Goal: Information Seeking & Learning: Compare options

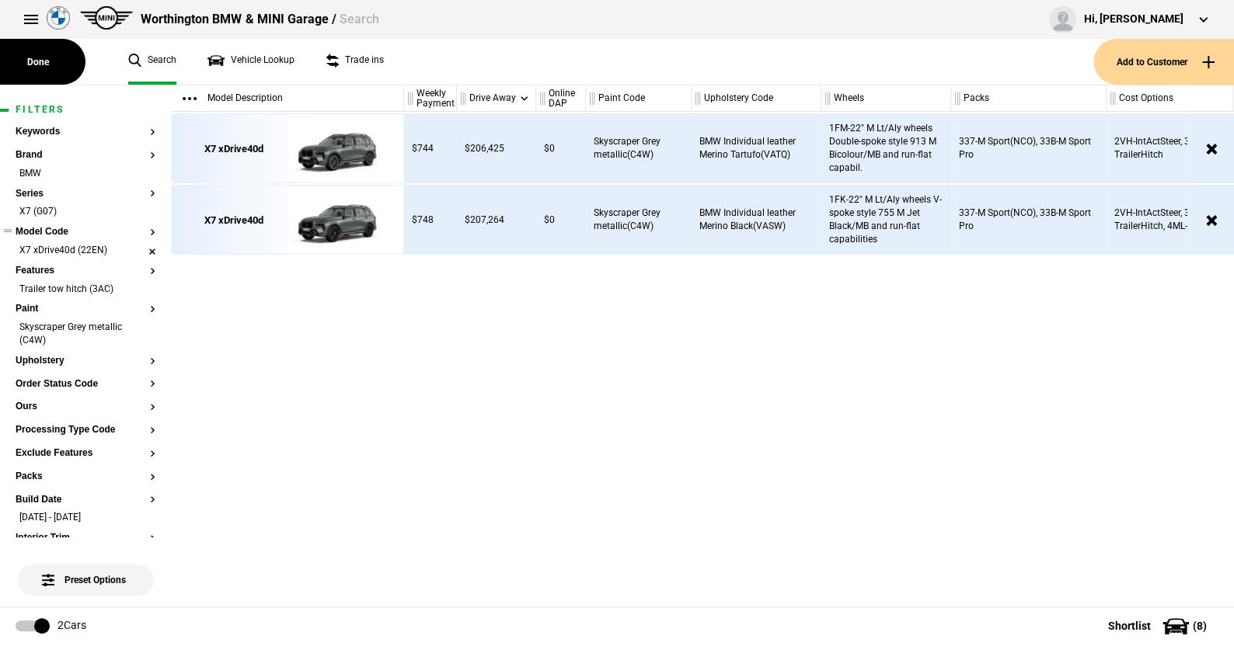
click at [141, 247] on li "X7 xDrive40d (22EN)" at bounding box center [86, 252] width 140 height 16
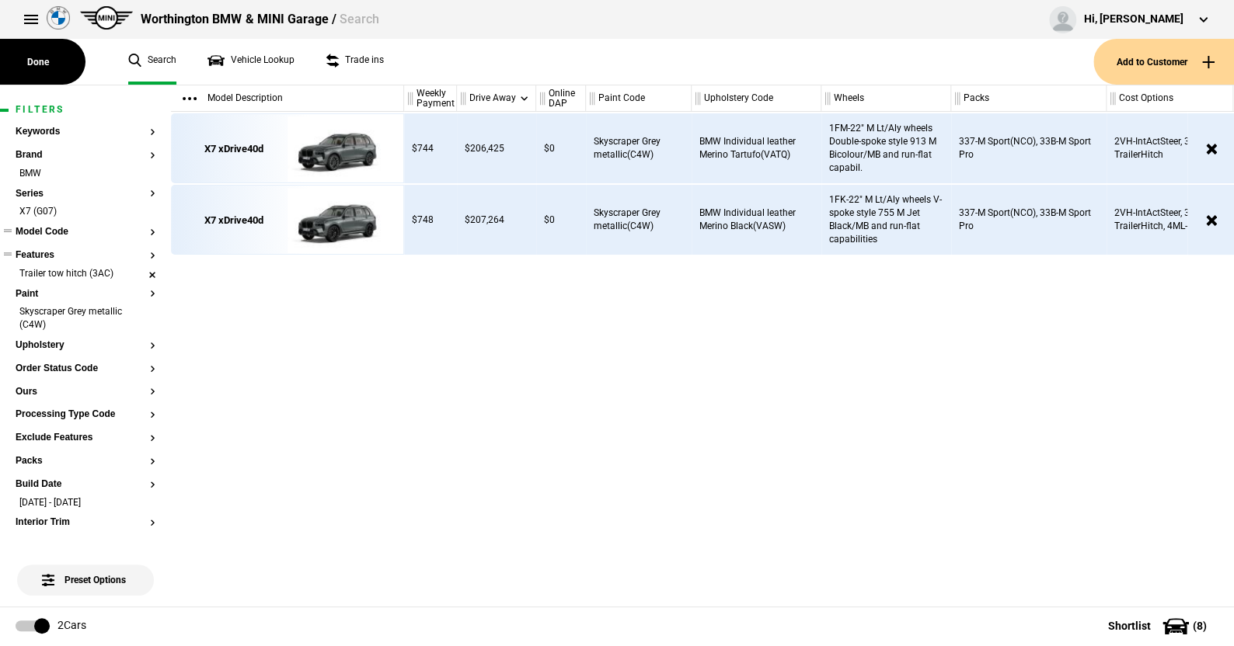
click at [139, 275] on li "Trailer tow hitch (3AC)" at bounding box center [86, 275] width 140 height 16
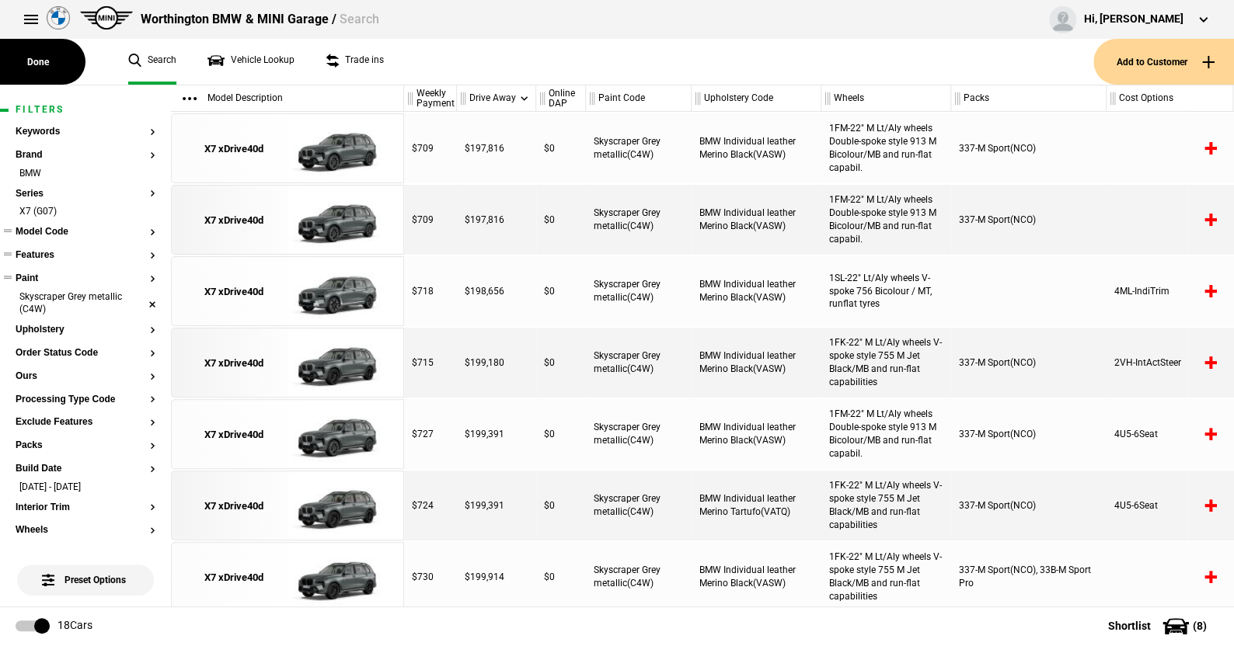
click at [137, 296] on li "Skyscraper Grey metallic (C4W)" at bounding box center [86, 305] width 140 height 29
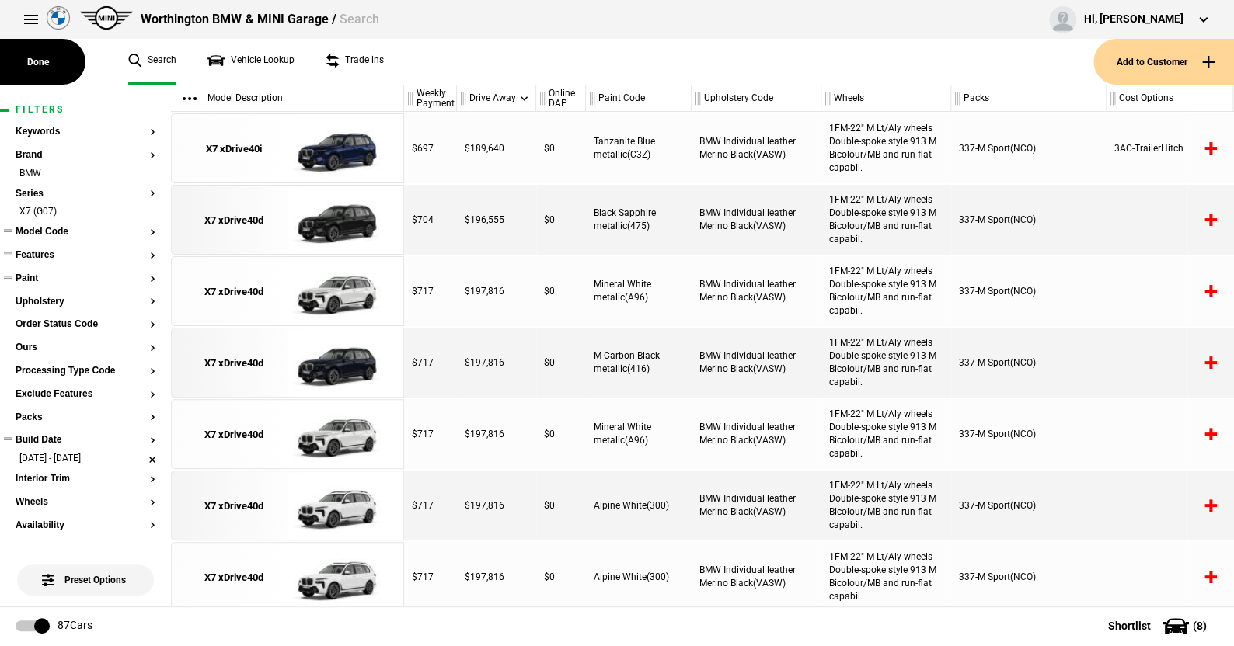
click at [137, 455] on li "01/01/24 - 31/12/24" at bounding box center [86, 460] width 140 height 16
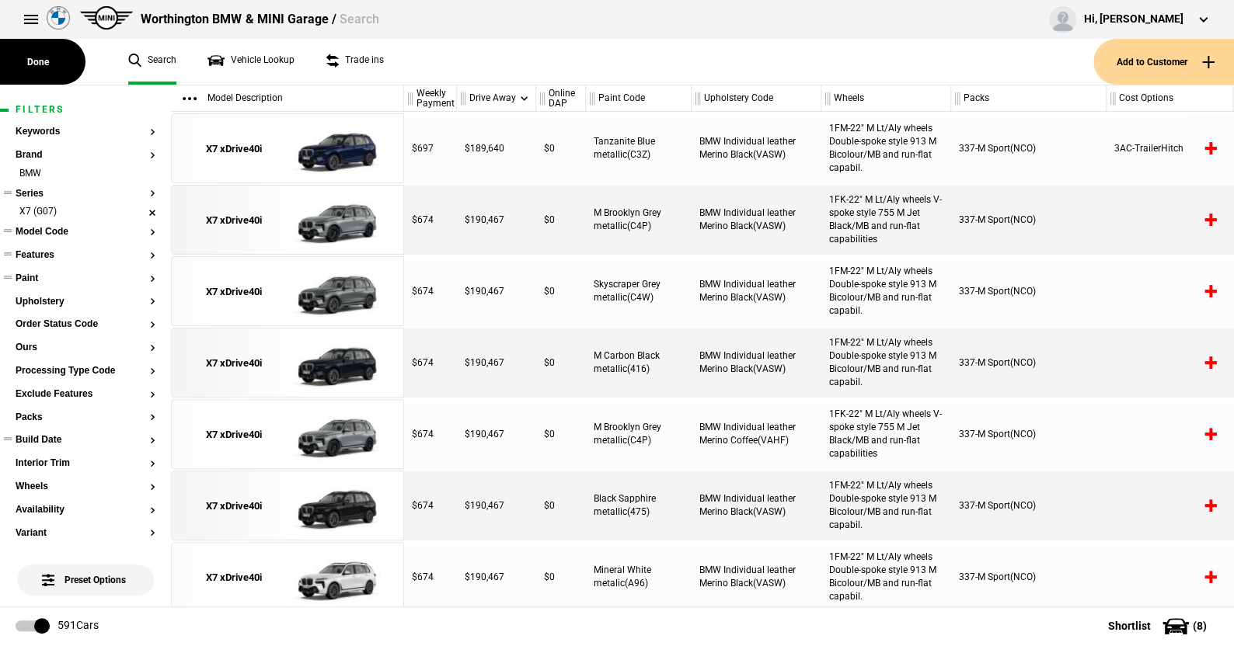
click at [141, 210] on li "X7 (G07)" at bounding box center [86, 213] width 140 height 16
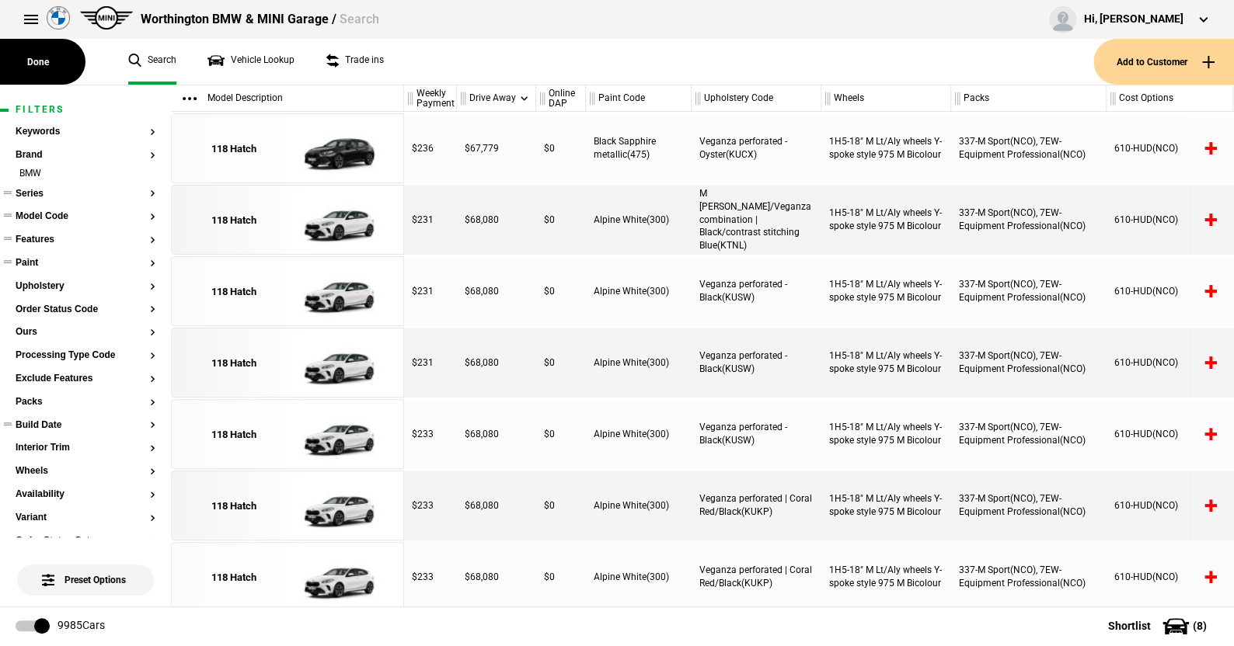
click at [40, 189] on button "Series" at bounding box center [86, 194] width 140 height 11
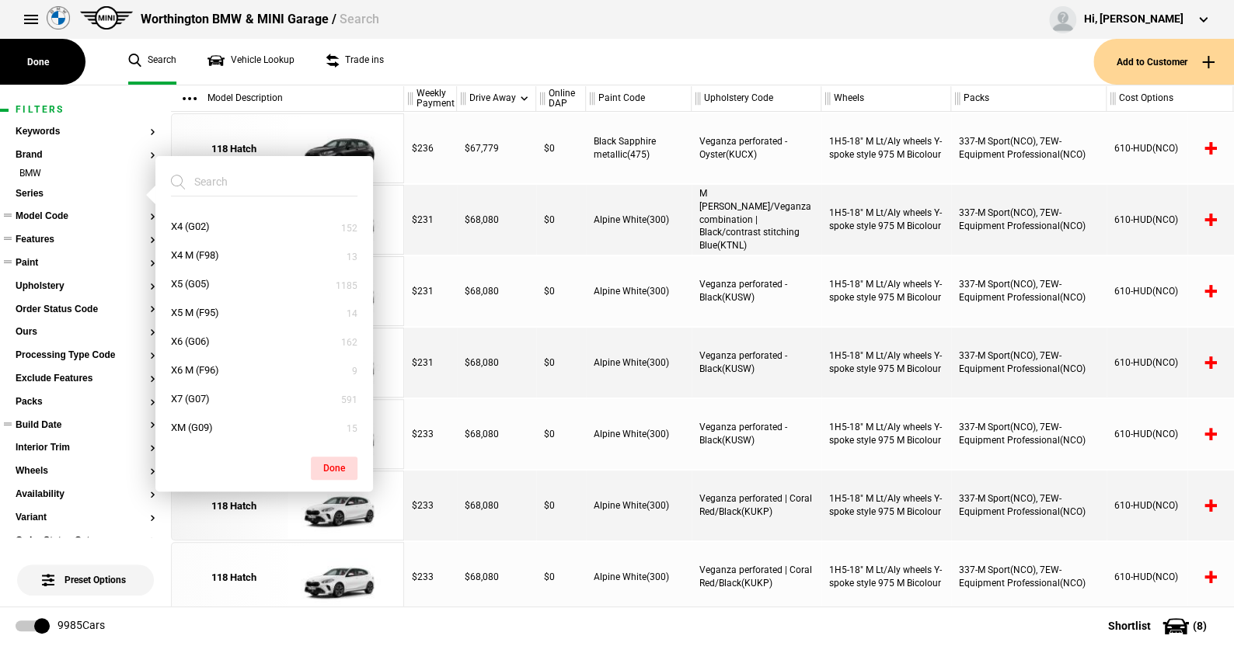
scroll to position [799, 0]
click at [197, 394] on button "XM (G09)" at bounding box center [264, 399] width 218 height 29
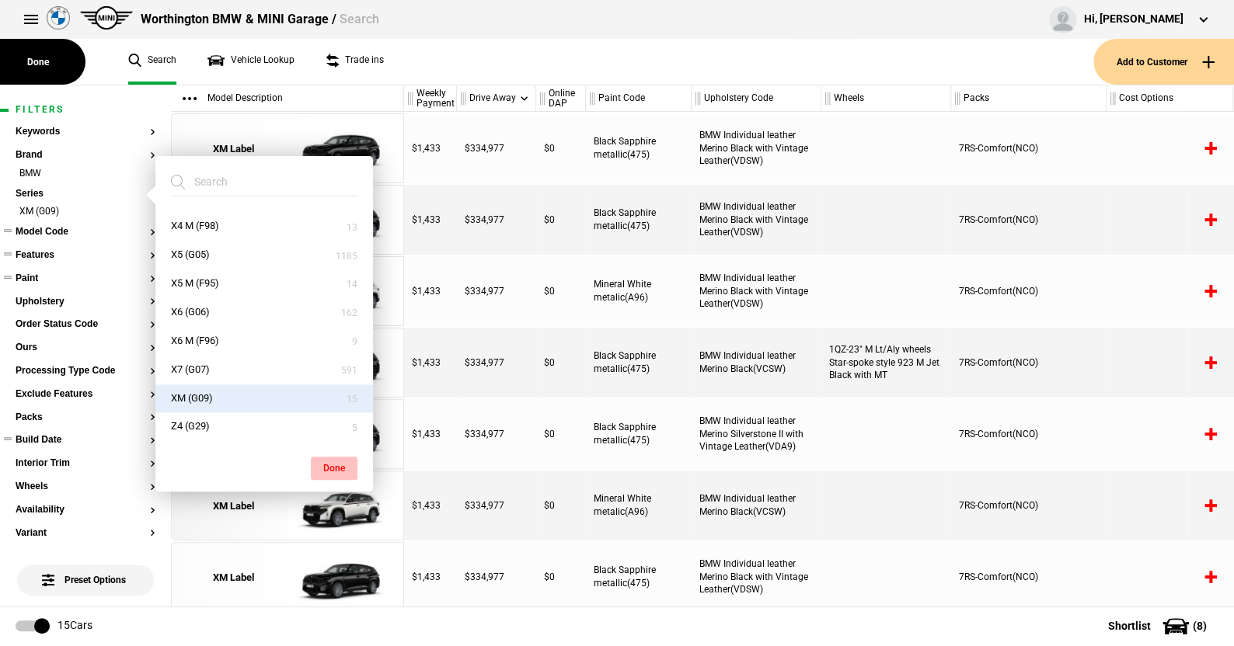
click at [336, 461] on button "Done" at bounding box center [334, 468] width 47 height 23
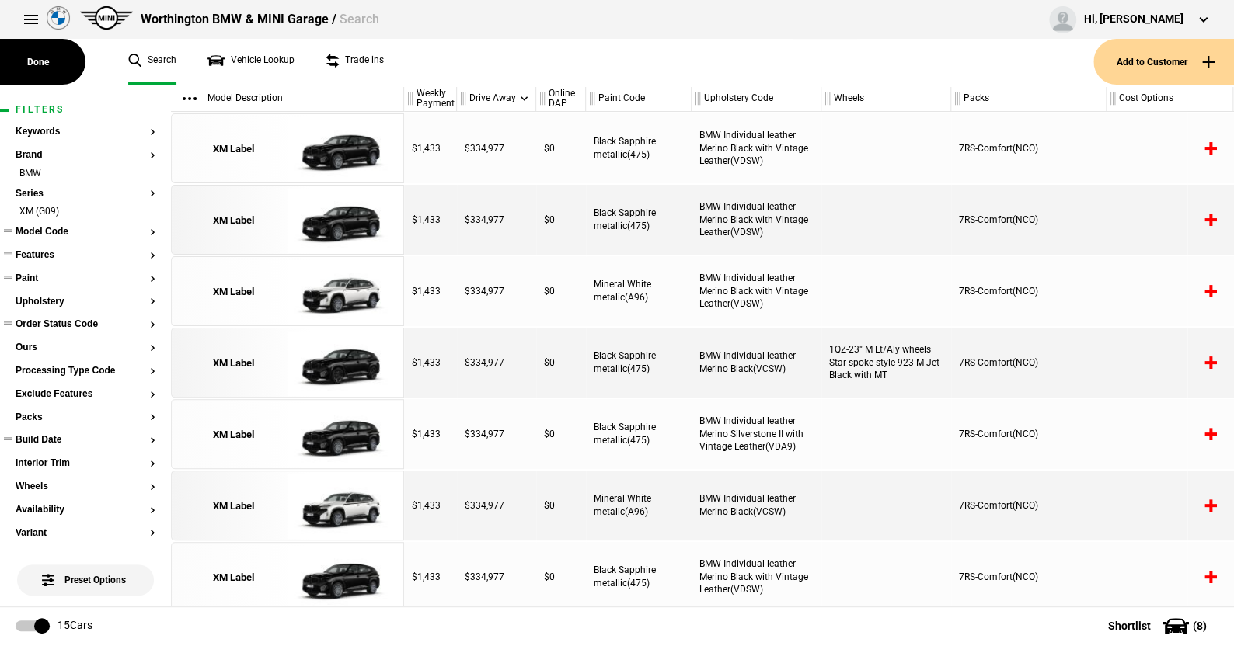
click at [88, 320] on button "Order Status Code" at bounding box center [86, 324] width 140 height 11
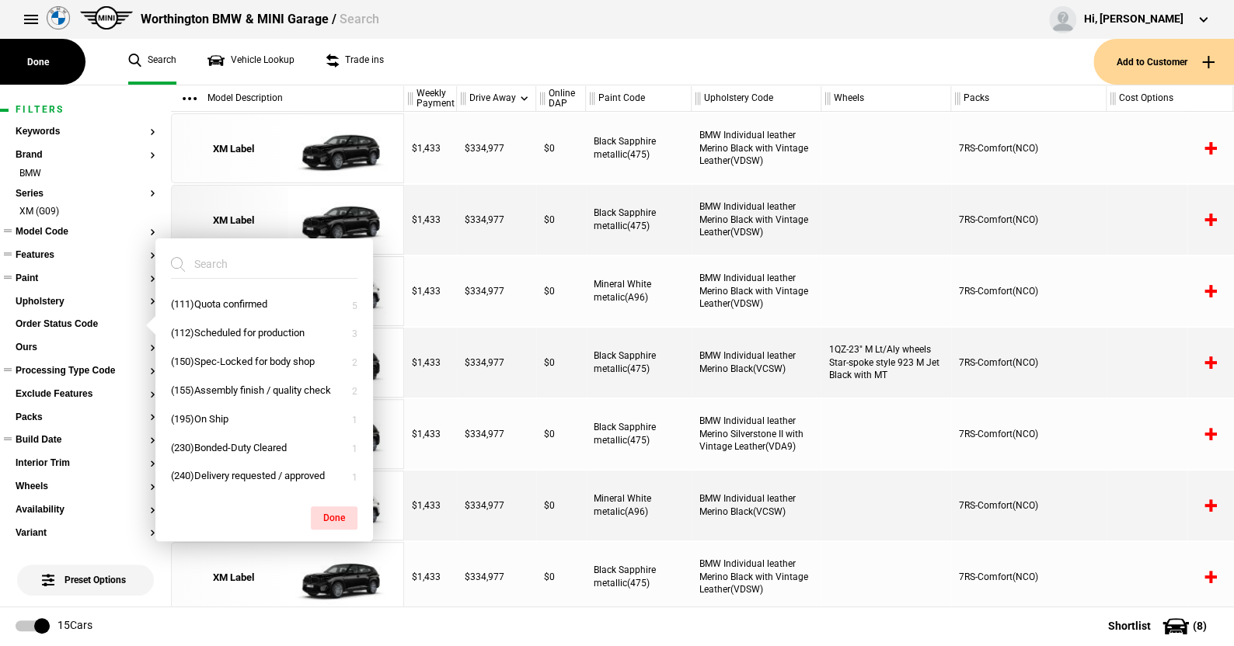
click at [81, 368] on button "Processing Type Code" at bounding box center [86, 371] width 140 height 11
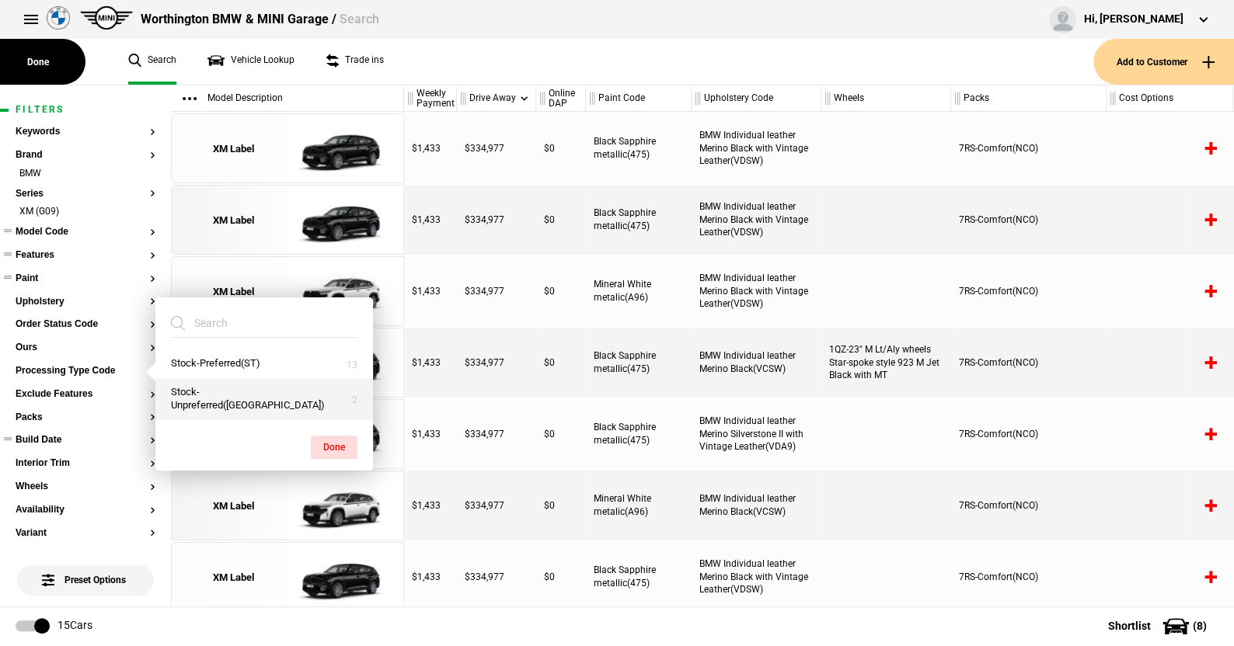
click at [235, 396] on button "Stock-Unpreferred([GEOGRAPHIC_DATA])" at bounding box center [264, 399] width 218 height 42
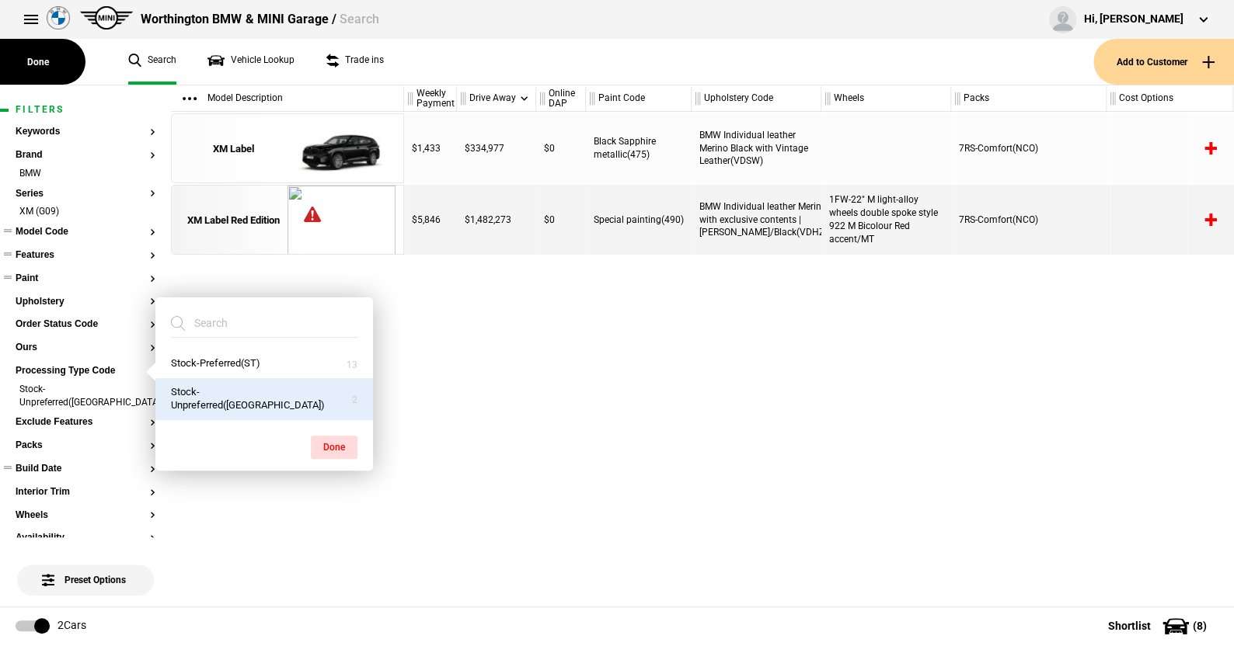
drag, startPoint x: 333, startPoint y: 446, endPoint x: 330, endPoint y: 421, distance: 25.1
click at [332, 438] on button "Done" at bounding box center [334, 447] width 47 height 23
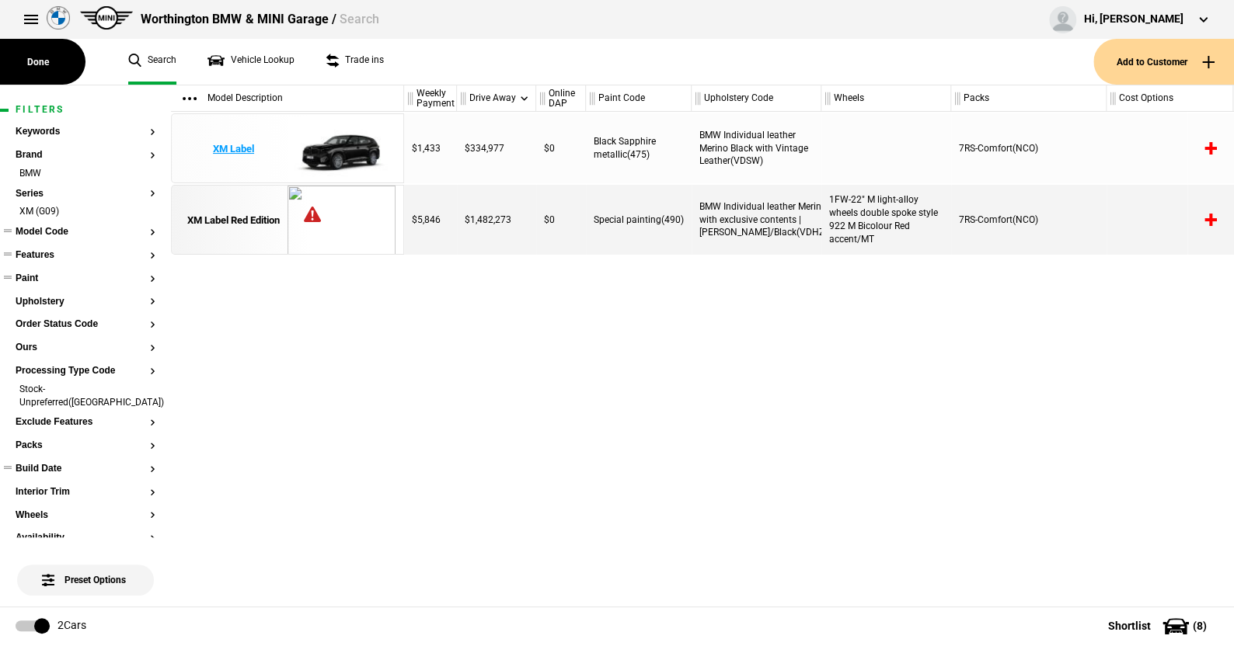
click at [359, 138] on img at bounding box center [341, 149] width 108 height 70
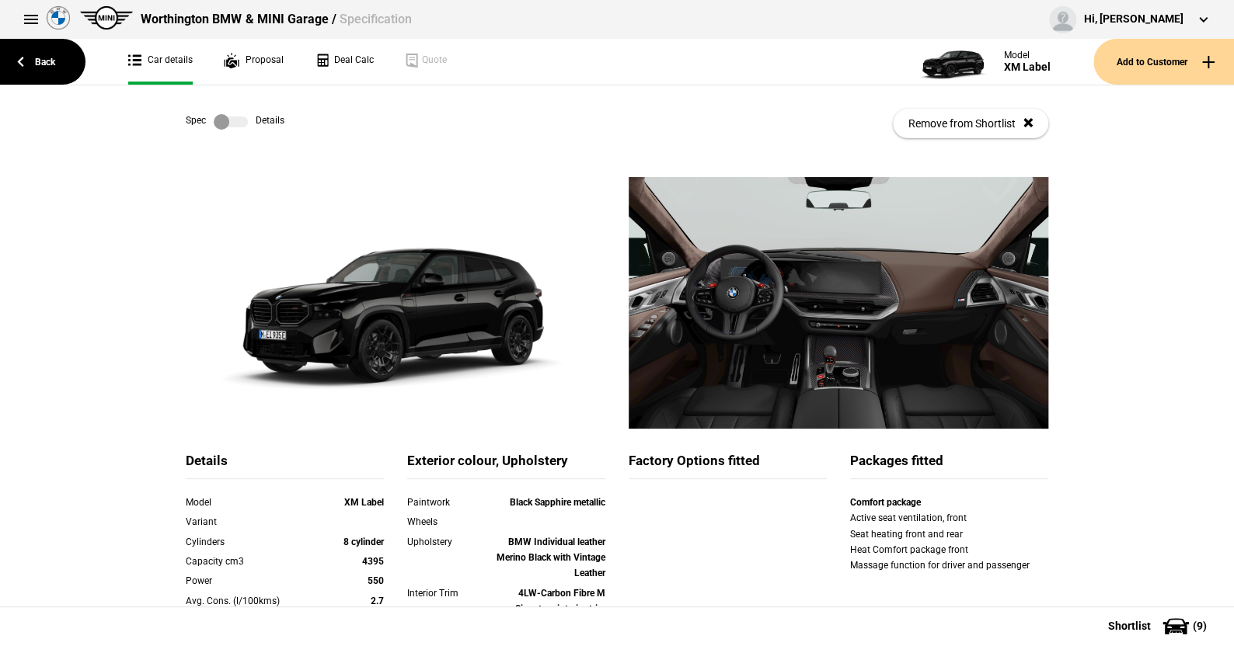
click at [231, 123] on label at bounding box center [231, 122] width 34 height 16
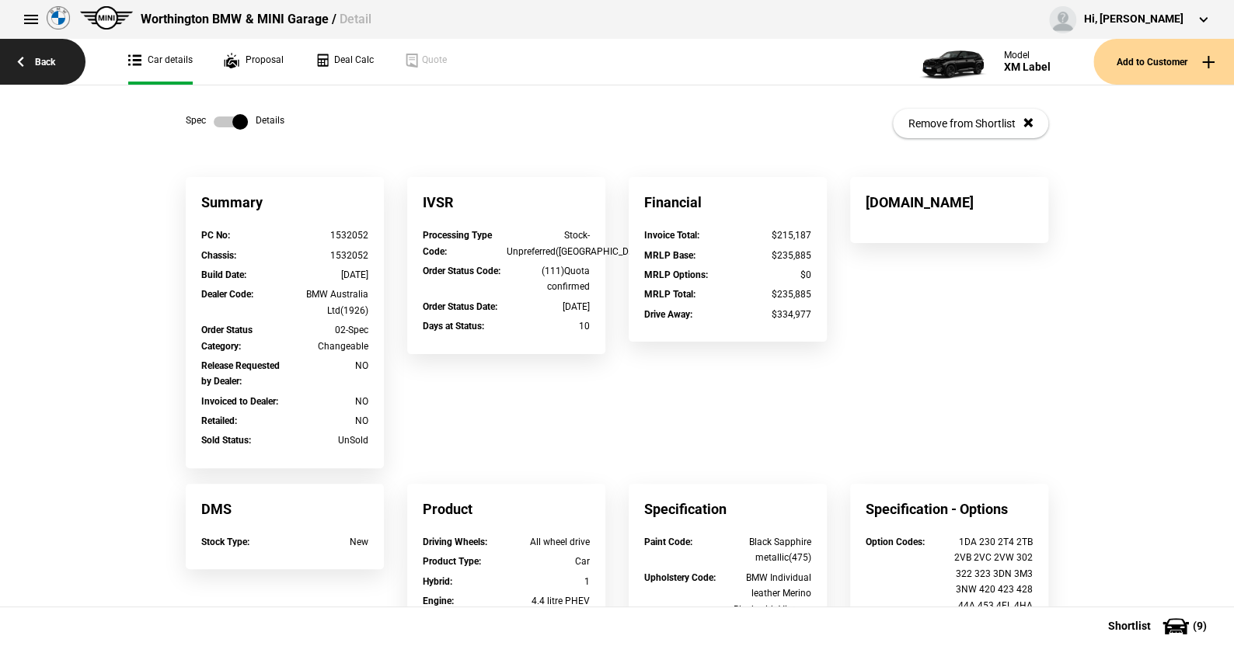
click at [52, 61] on link "Back" at bounding box center [42, 62] width 85 height 46
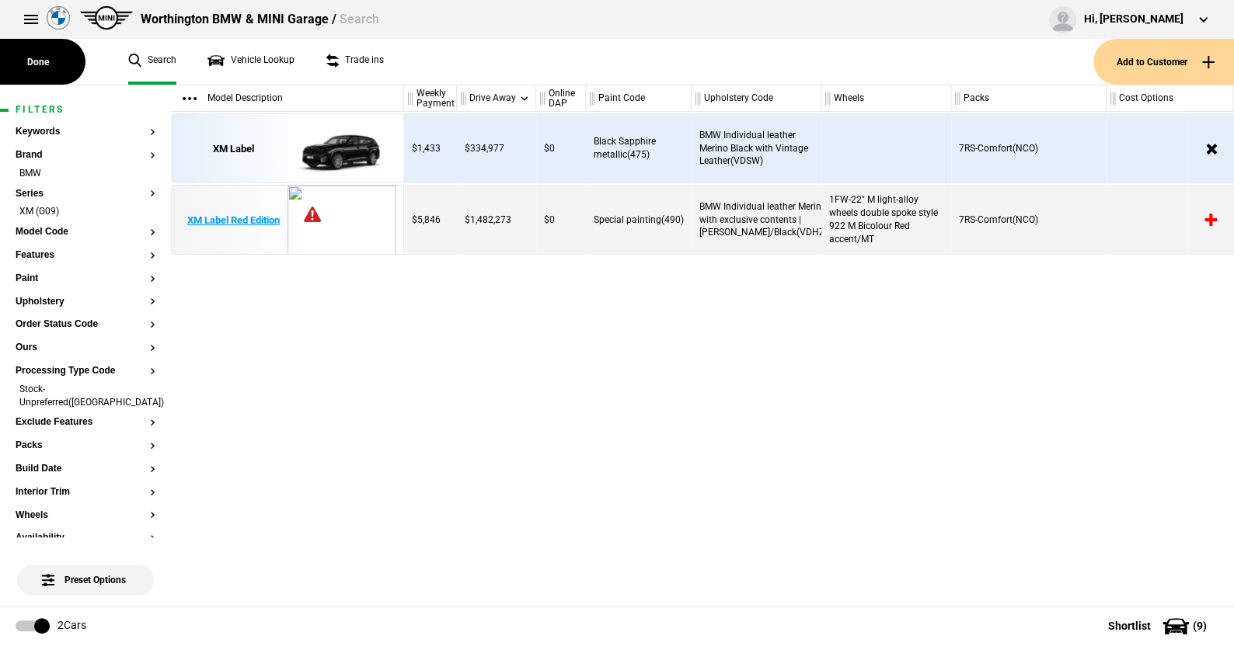
click at [339, 214] on img at bounding box center [341, 221] width 108 height 70
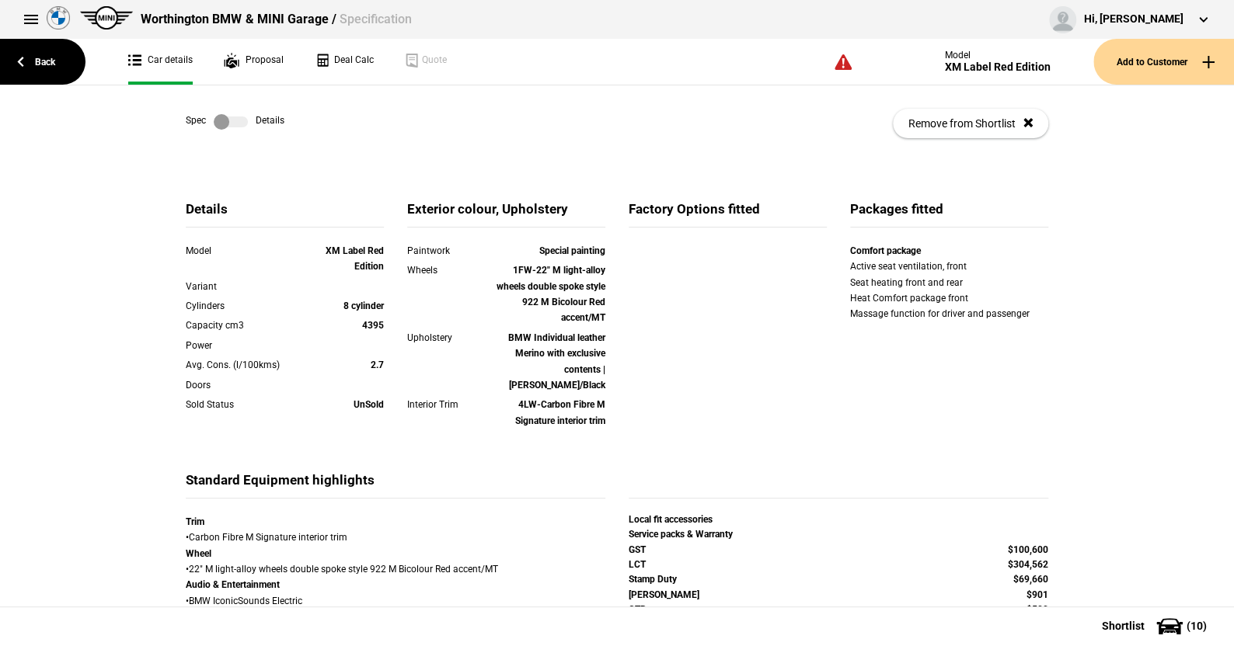
click at [232, 118] on label at bounding box center [231, 122] width 34 height 16
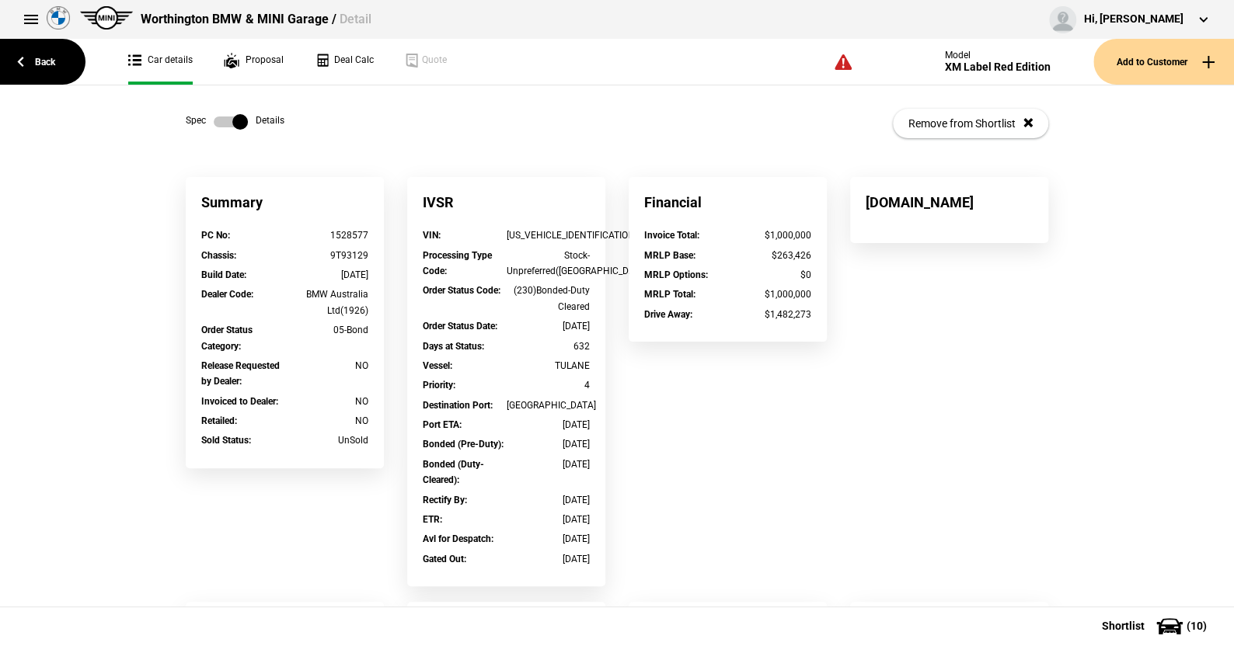
click at [214, 116] on label at bounding box center [231, 122] width 34 height 16
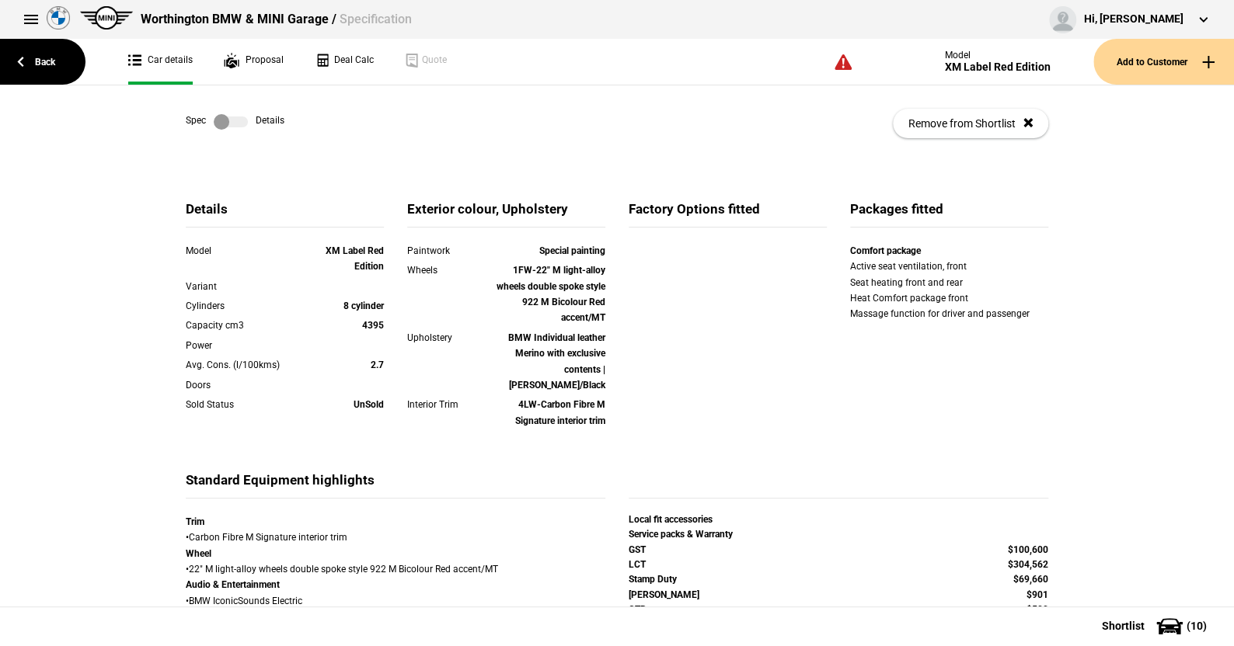
click at [233, 119] on label at bounding box center [231, 122] width 34 height 16
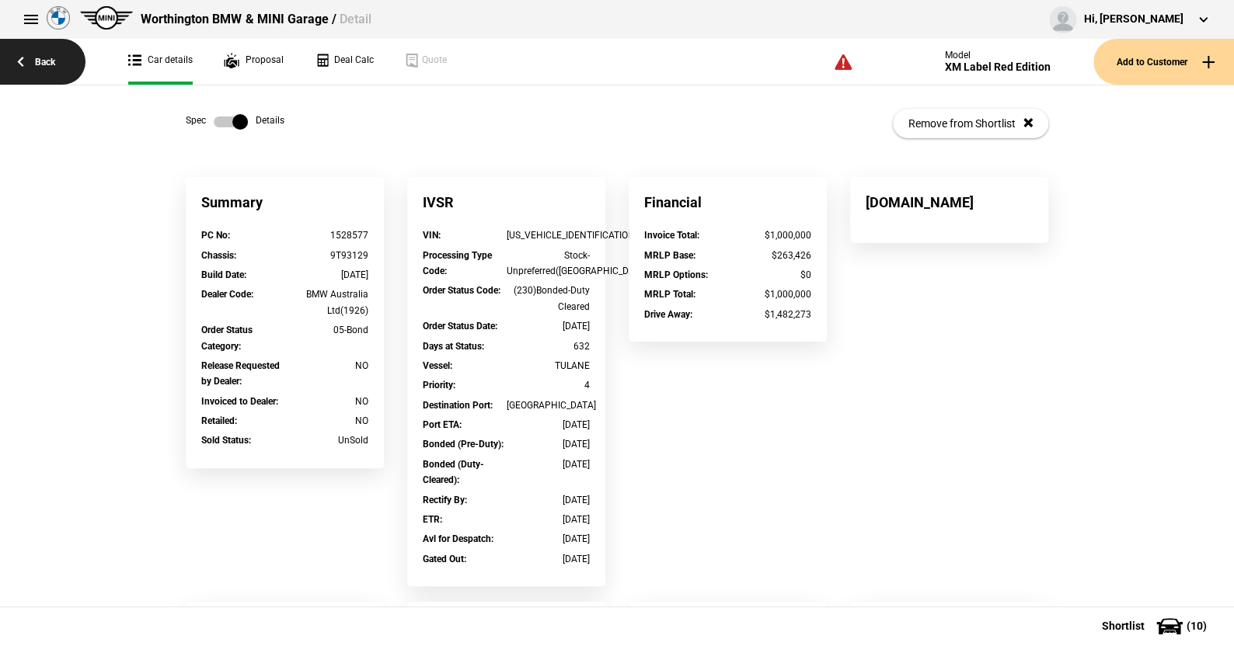
click at [50, 55] on link "Back" at bounding box center [42, 62] width 85 height 46
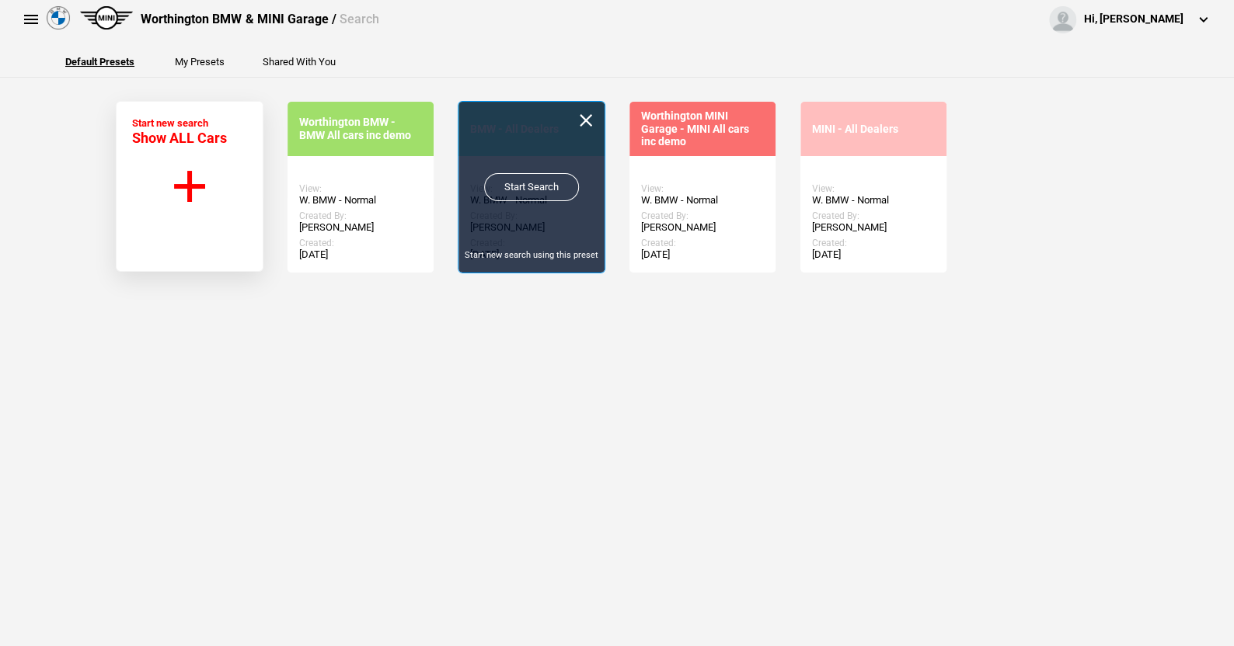
click at [534, 179] on link "Start Search" at bounding box center [531, 187] width 95 height 28
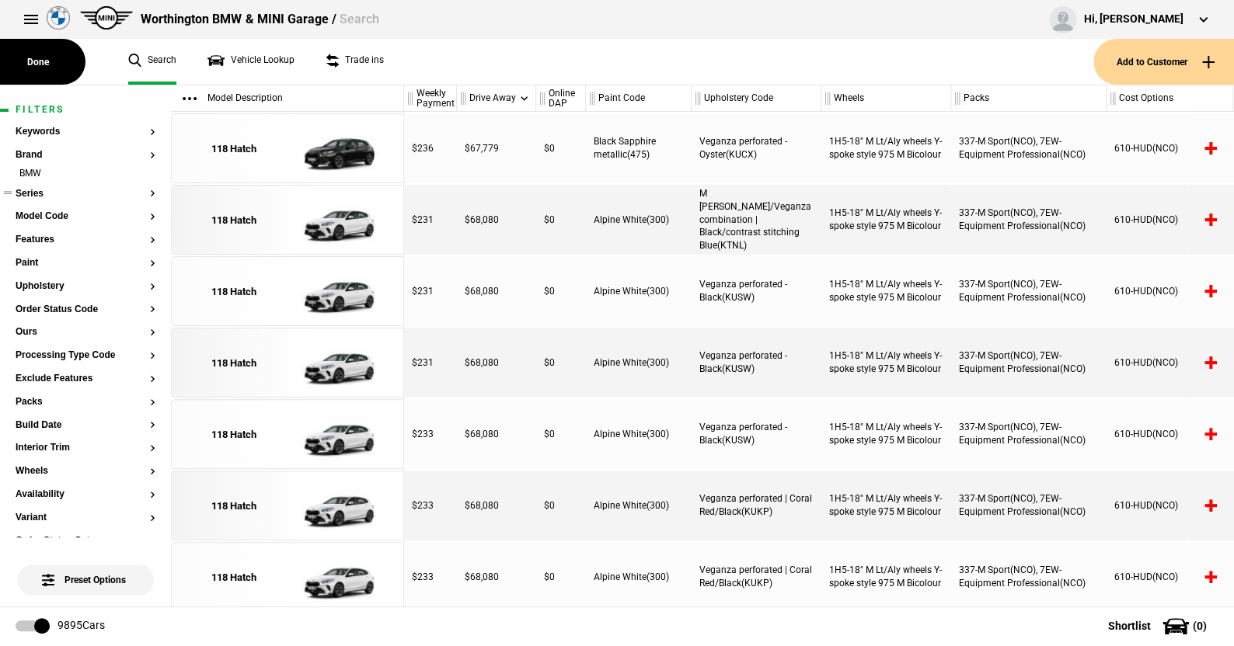
click at [41, 193] on button "Series" at bounding box center [86, 194] width 140 height 11
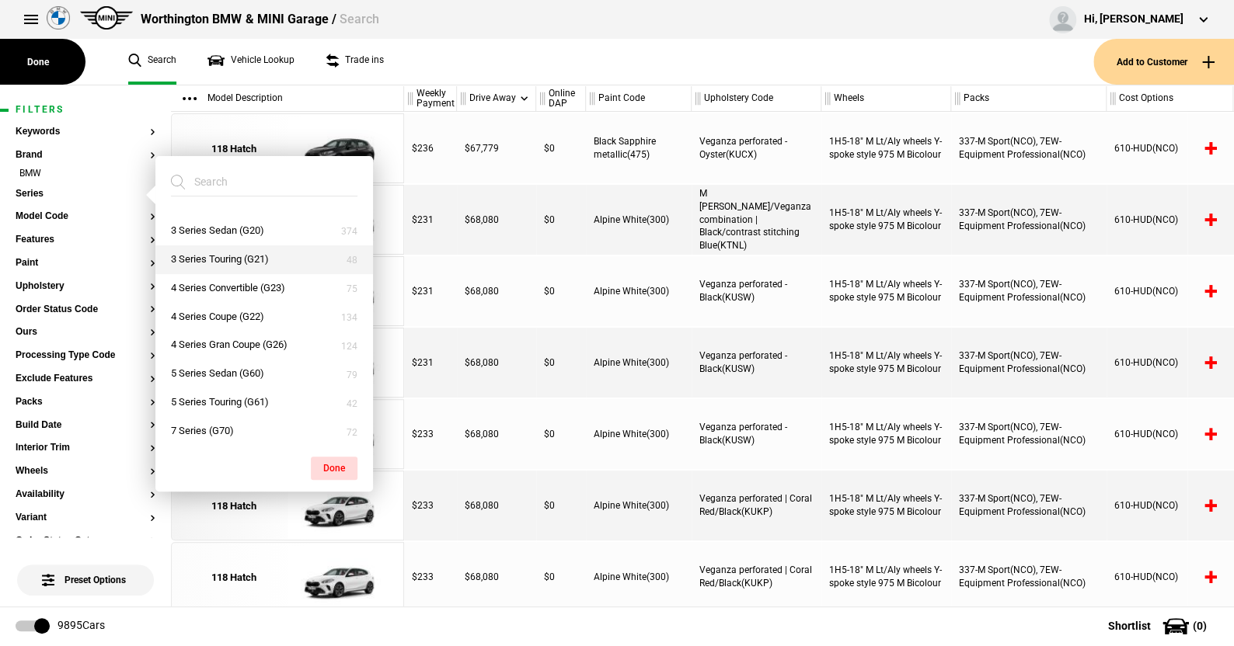
scroll to position [233, 0]
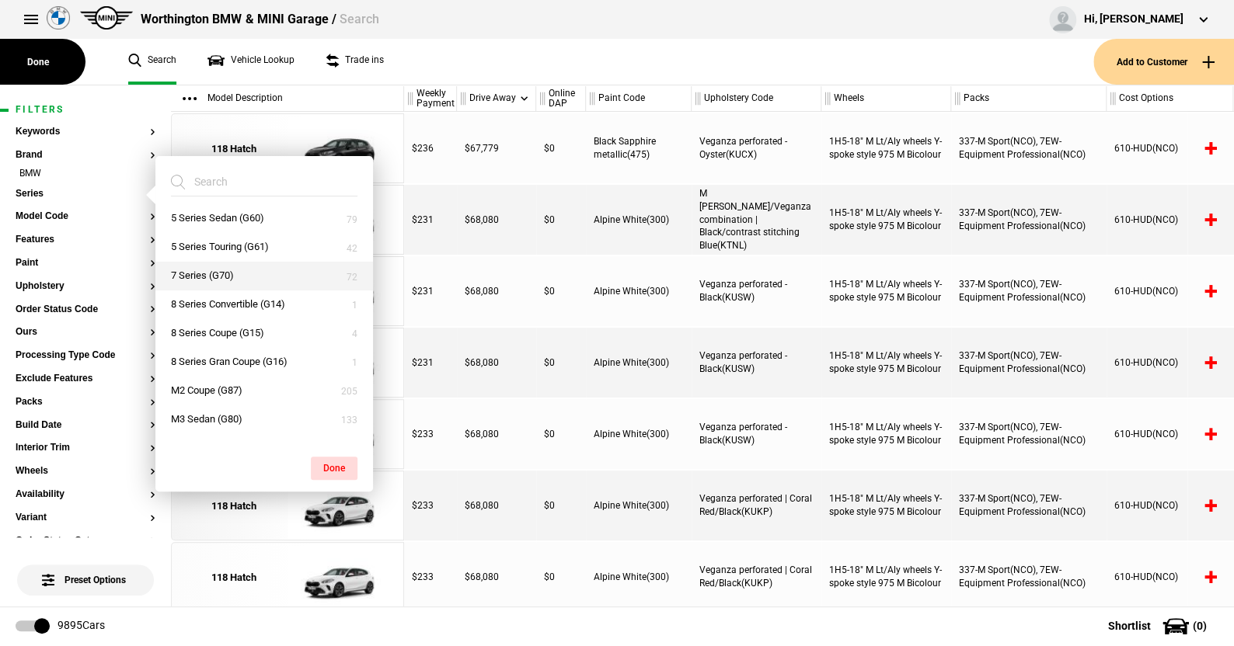
click at [209, 276] on button "7 Series (G70)" at bounding box center [264, 276] width 218 height 29
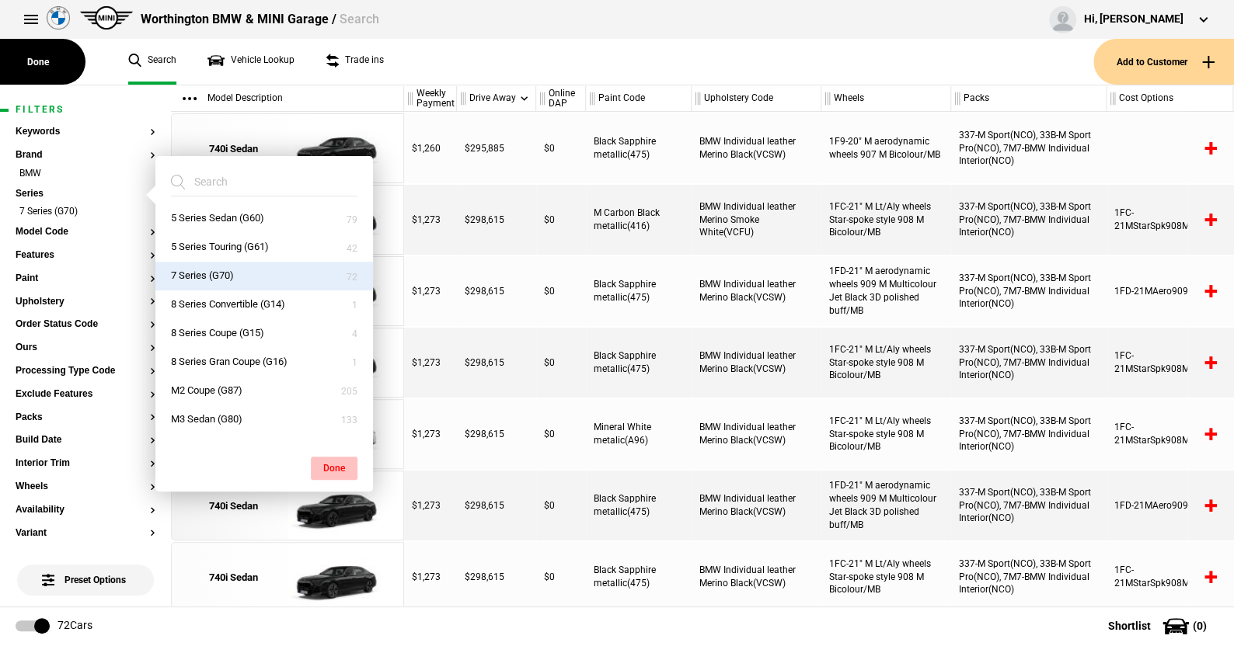
click at [339, 461] on button "Done" at bounding box center [334, 468] width 47 height 23
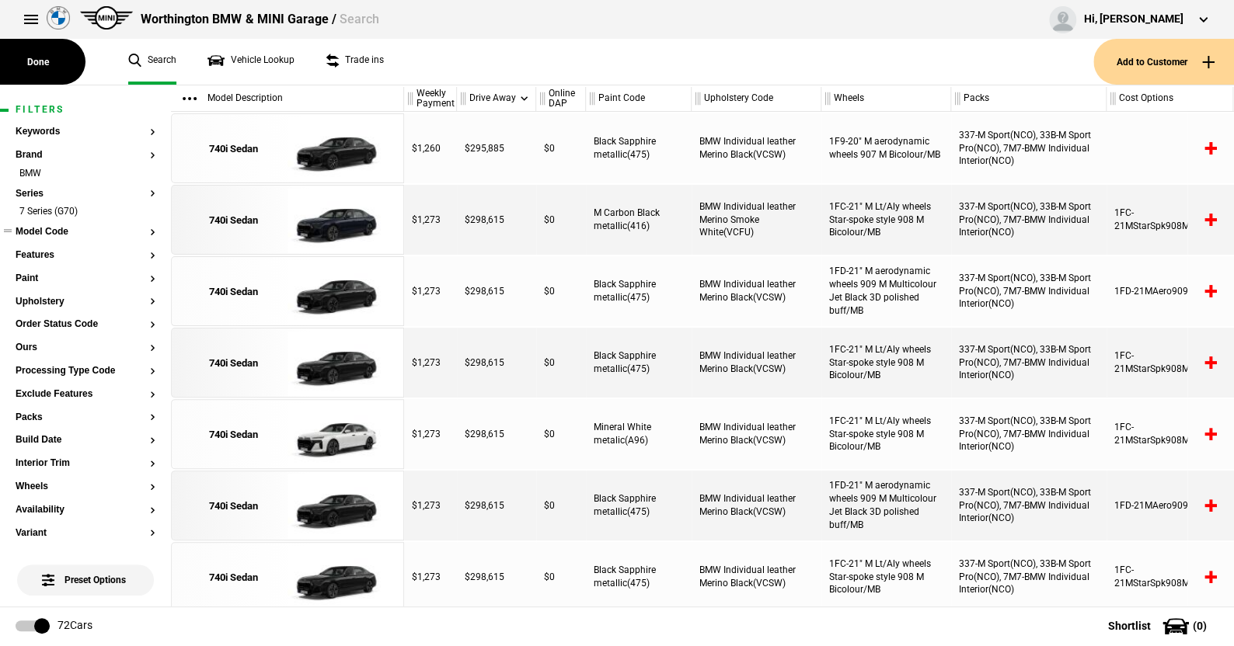
click at [57, 231] on button "Model Code" at bounding box center [86, 232] width 140 height 11
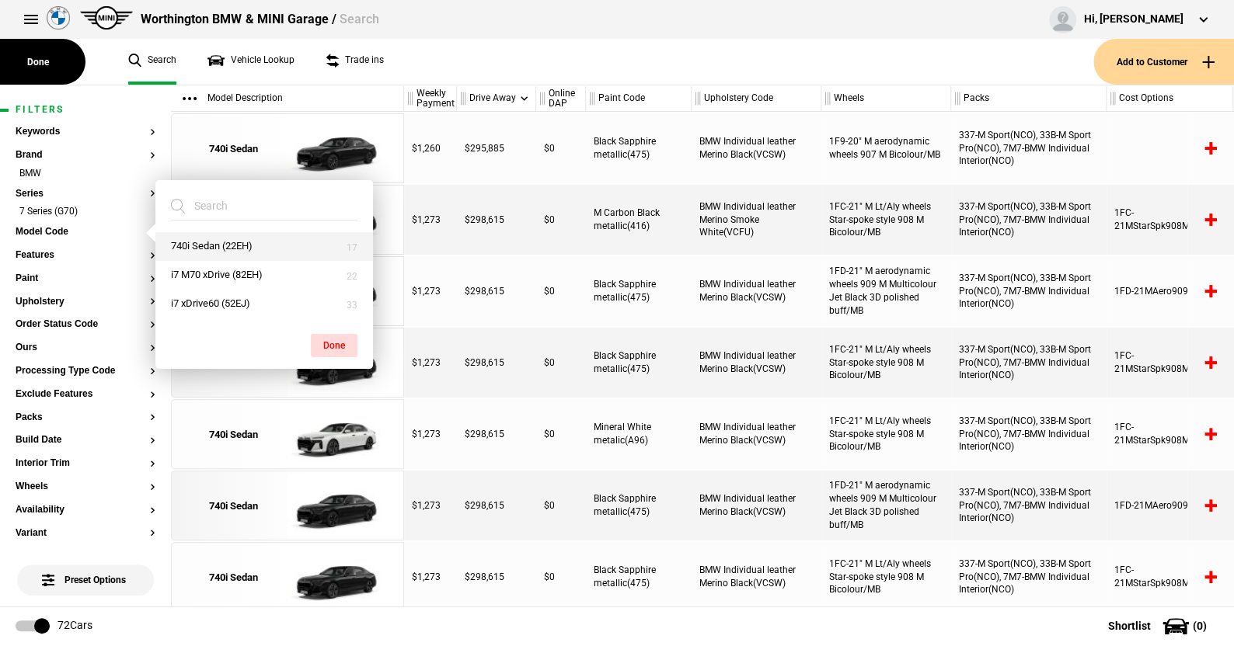
click at [200, 248] on button "740i Sedan (22EH)" at bounding box center [264, 246] width 218 height 29
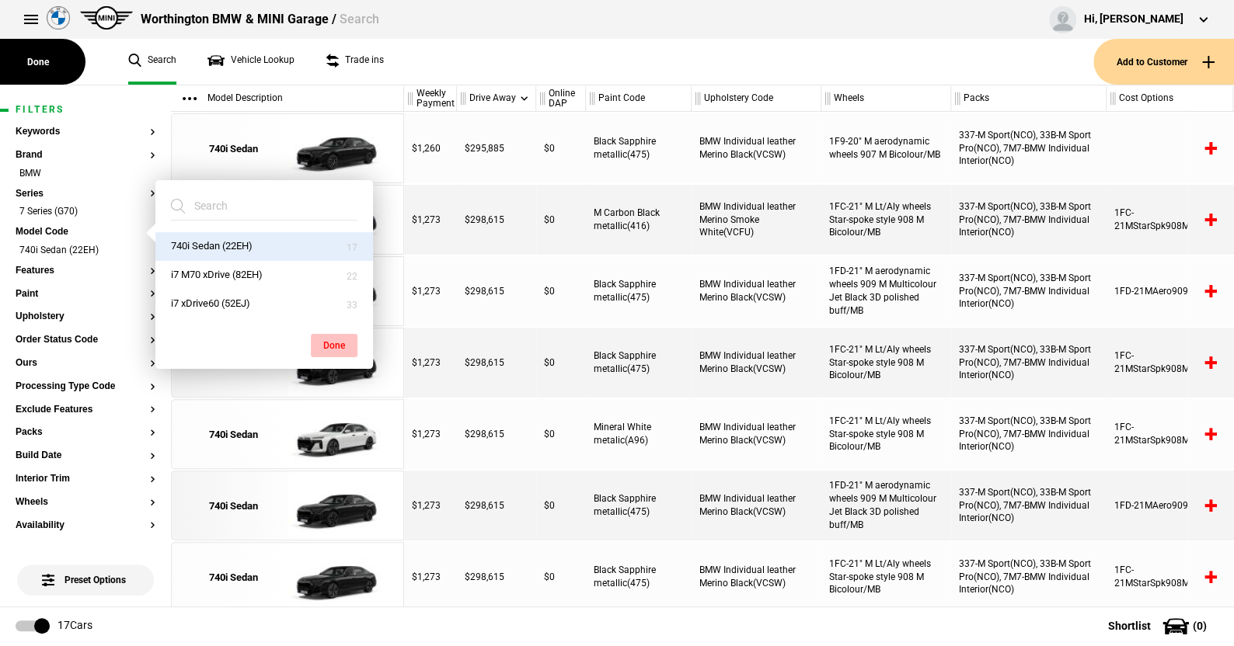
click at [332, 339] on button "Done" at bounding box center [334, 345] width 47 height 23
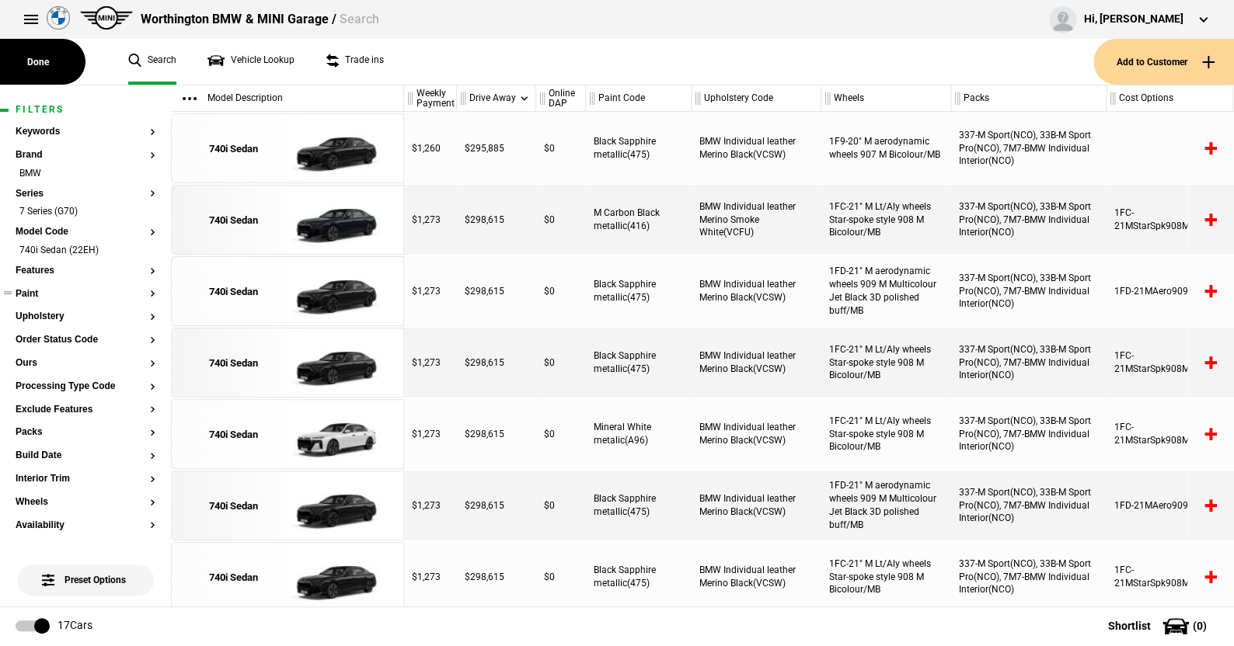
click at [40, 291] on button "Paint" at bounding box center [86, 294] width 140 height 11
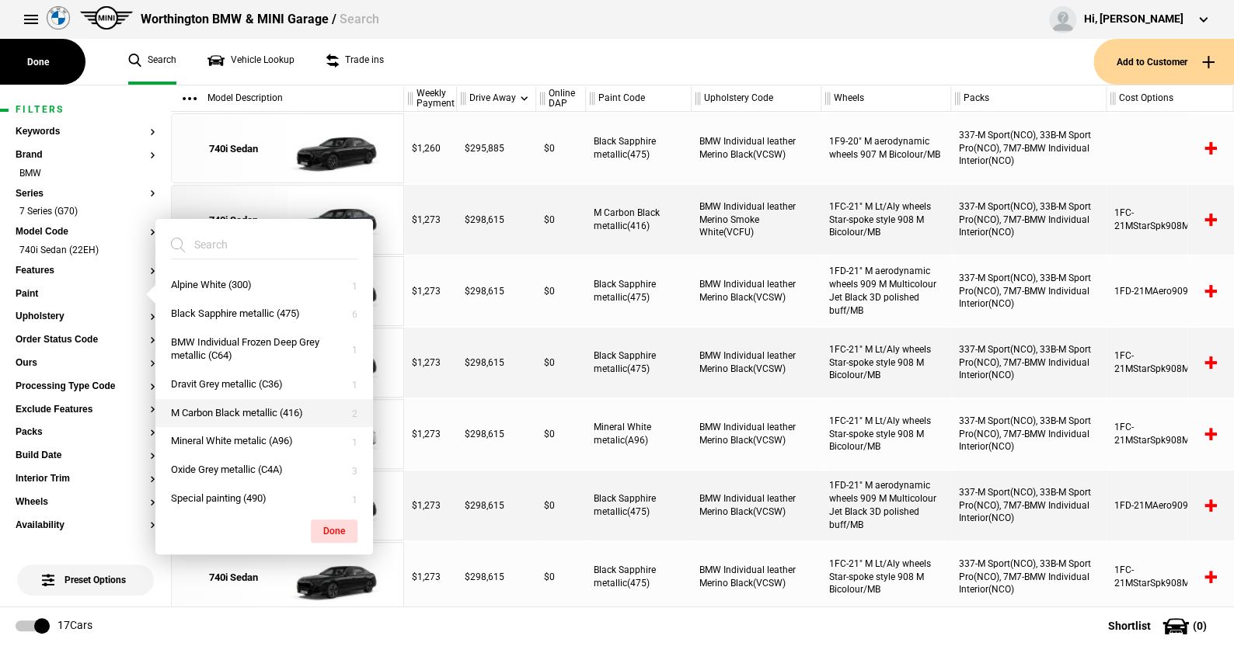
click at [220, 412] on button "M Carbon Black metallic (416)" at bounding box center [264, 413] width 218 height 29
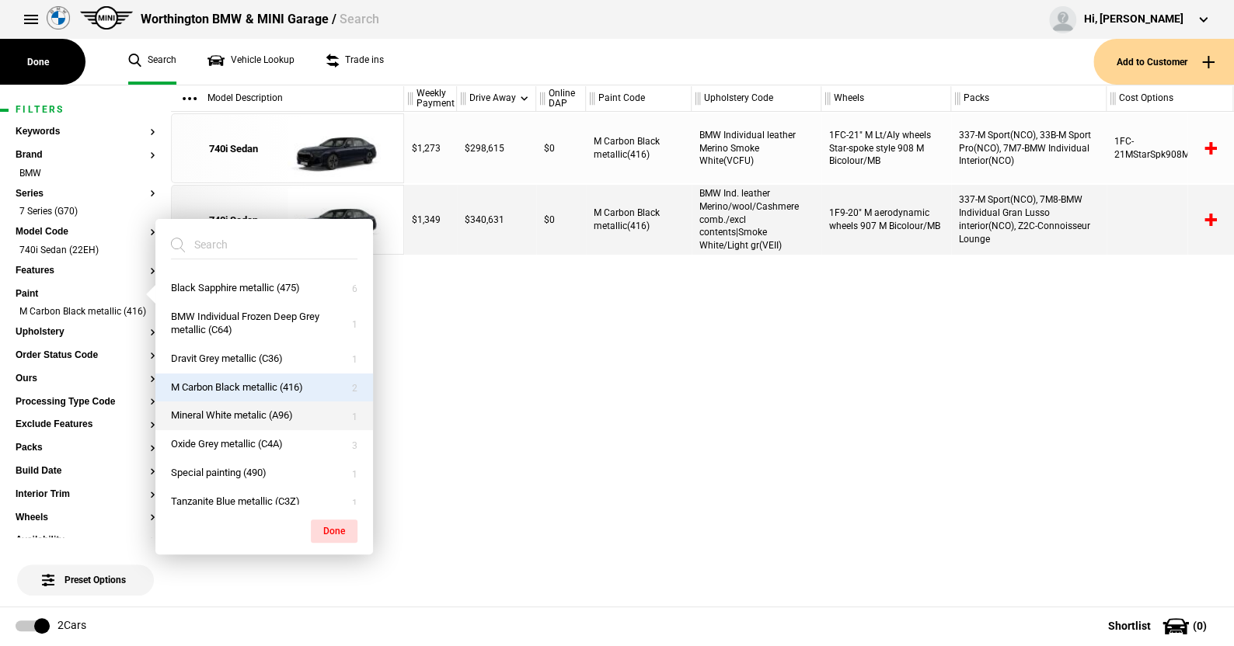
scroll to position [37, 0]
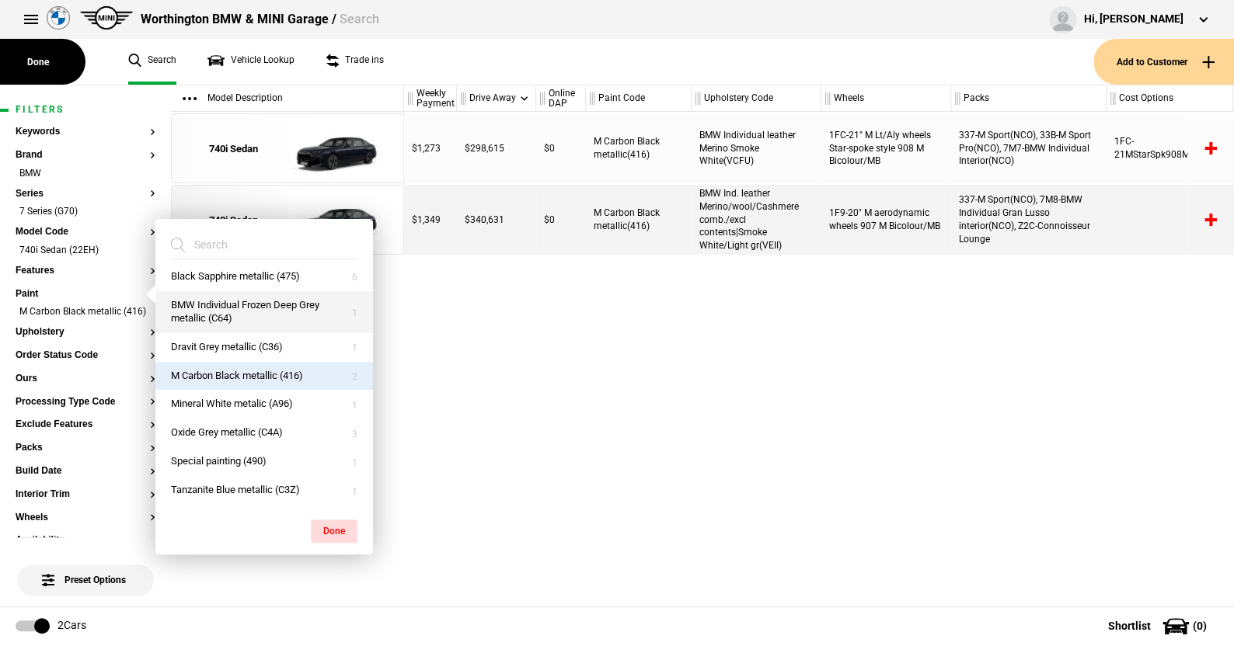
click at [218, 302] on button "BMW Individual Frozen Deep Grey metallic (C64)" at bounding box center [264, 312] width 218 height 42
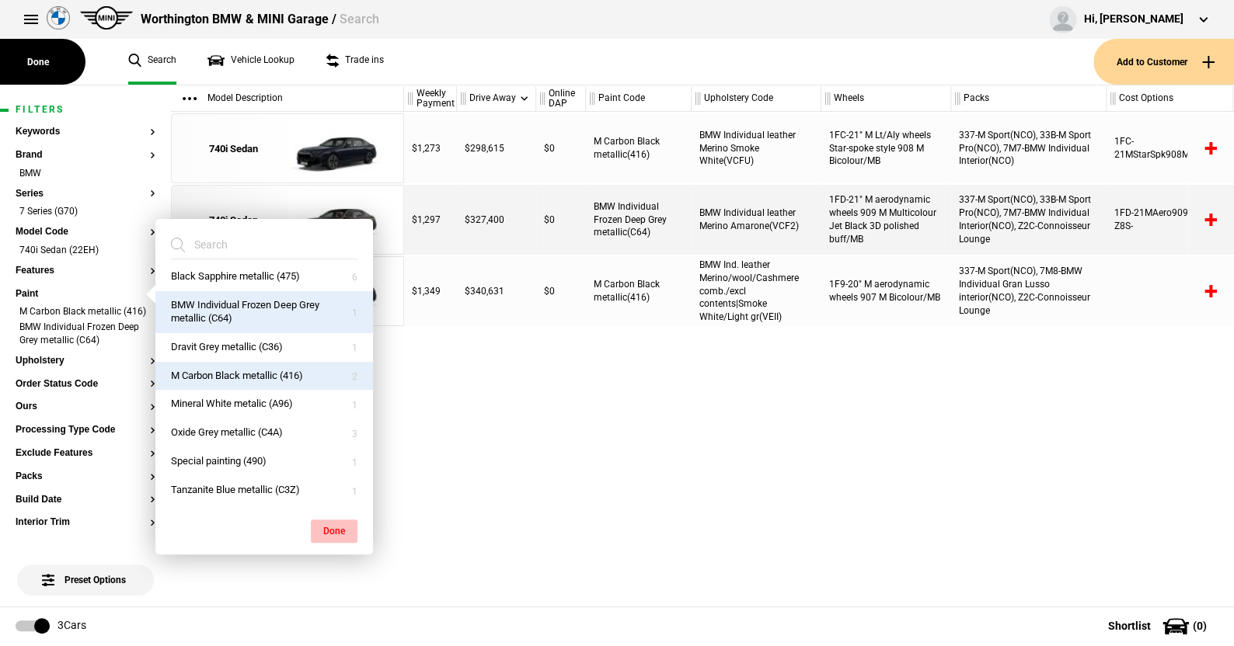
click at [339, 527] on button "Done" at bounding box center [334, 531] width 47 height 23
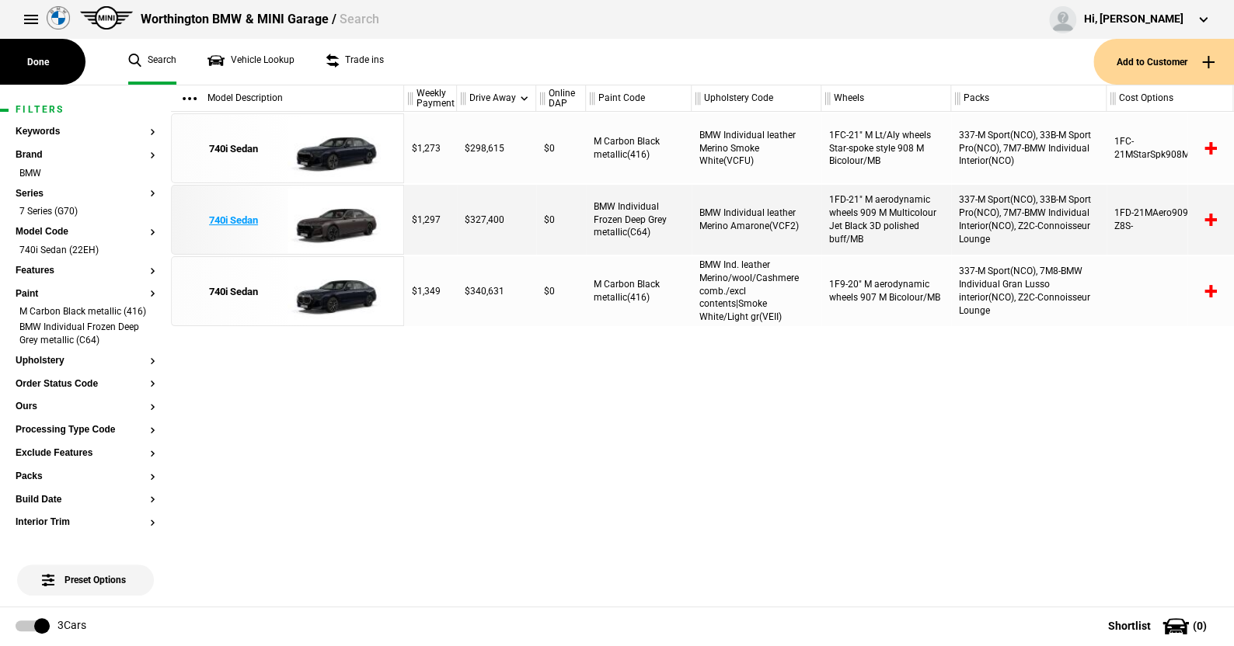
click at [339, 216] on img at bounding box center [341, 221] width 108 height 70
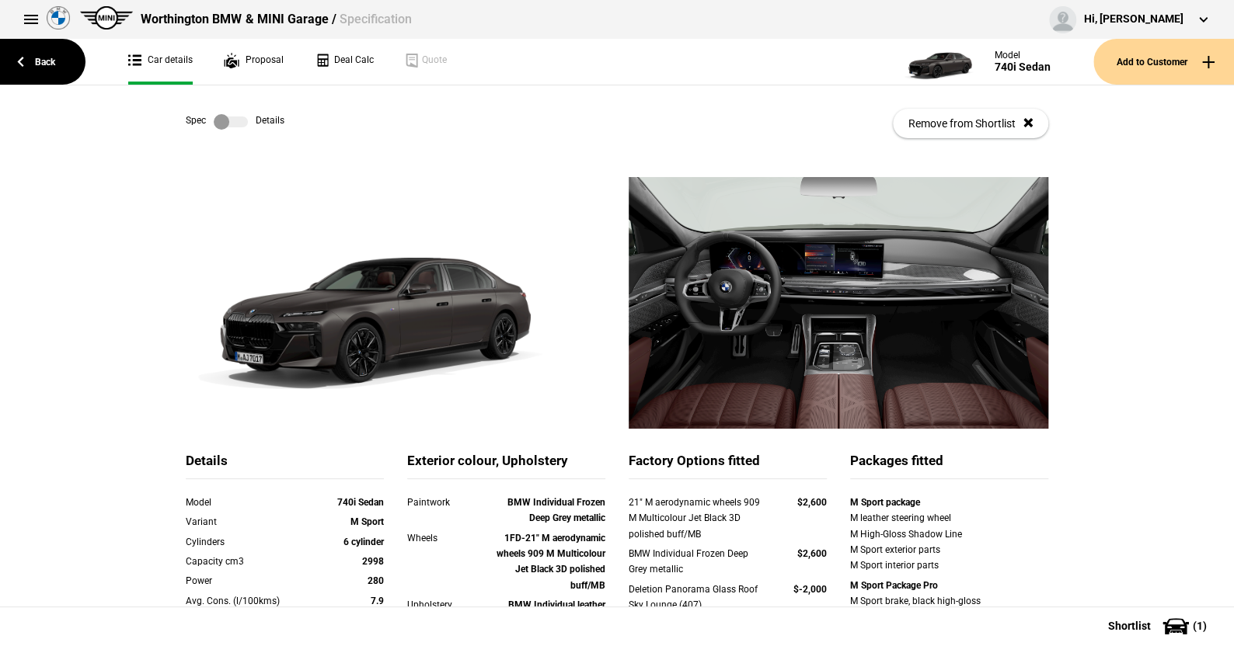
click at [236, 122] on label at bounding box center [231, 122] width 34 height 16
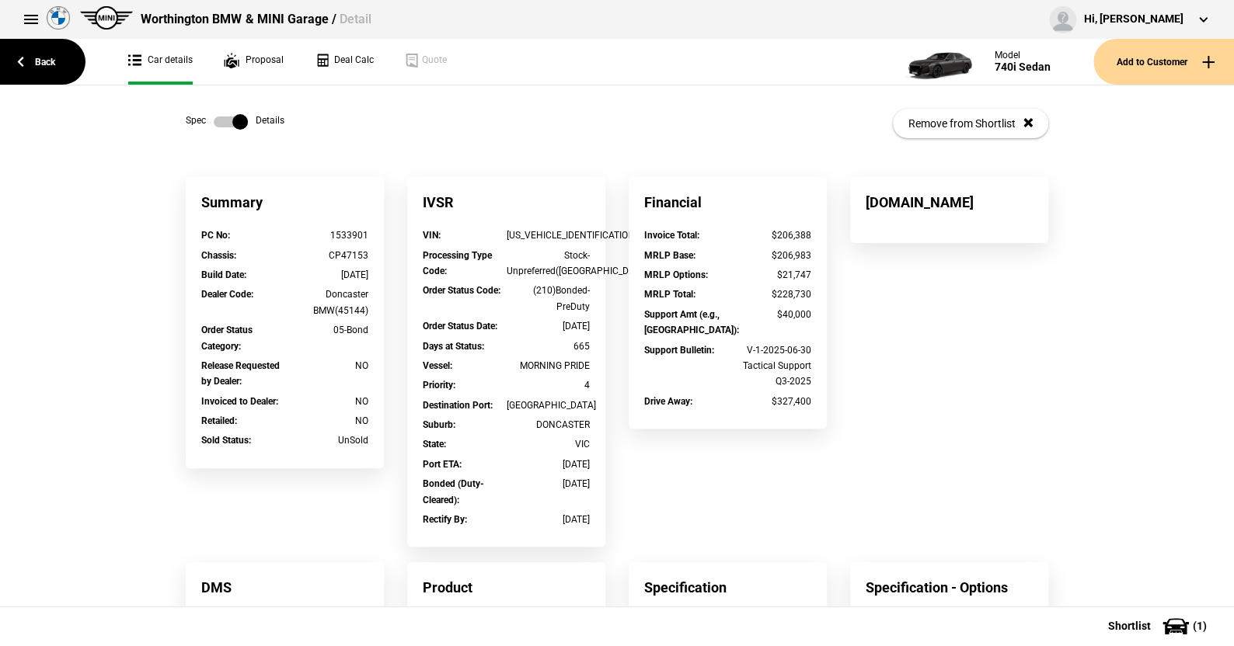
click at [214, 121] on label at bounding box center [231, 122] width 34 height 16
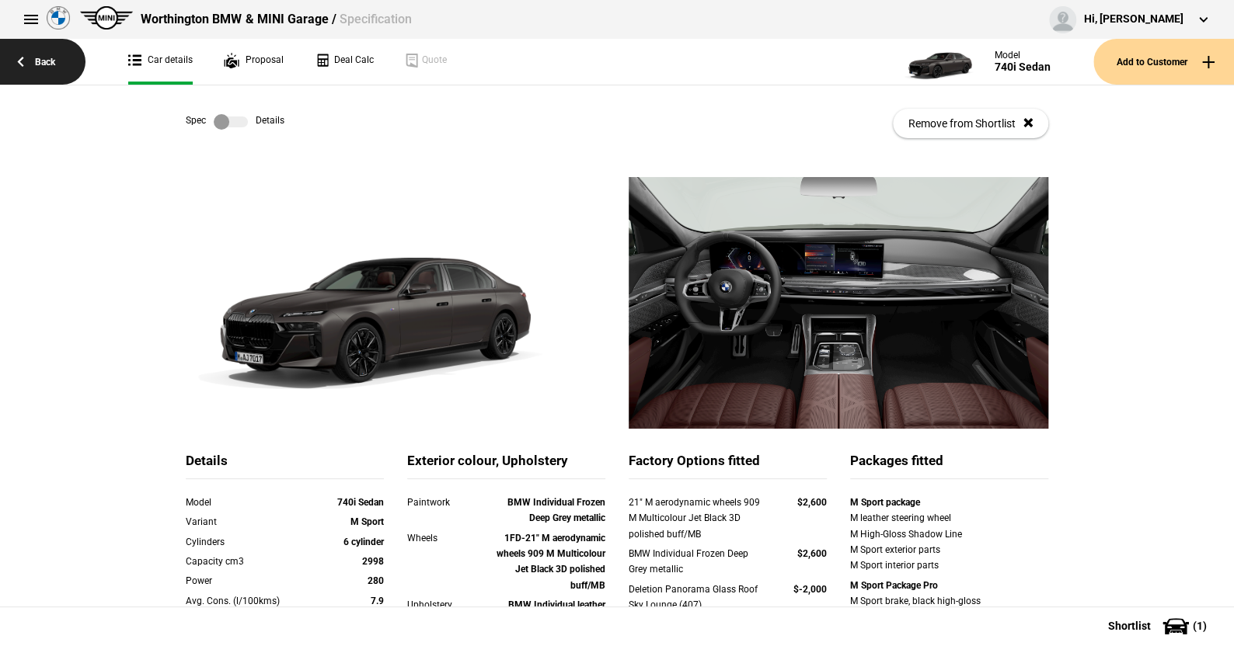
click at [51, 62] on link "Back" at bounding box center [42, 62] width 85 height 46
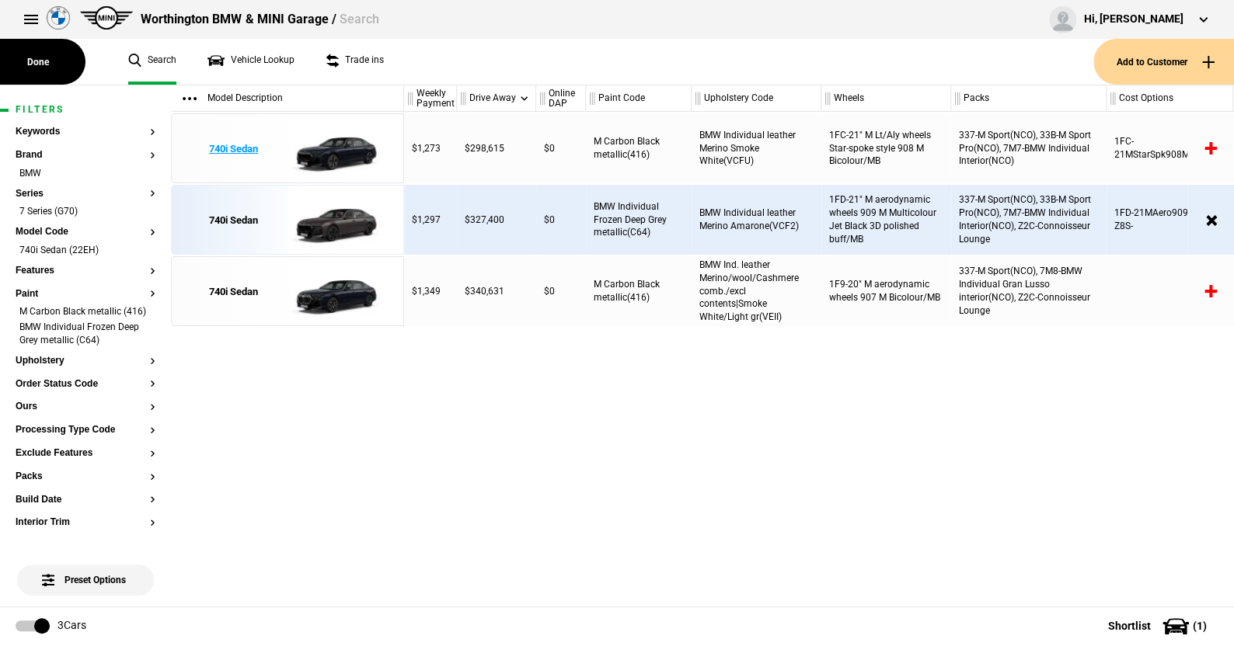
click at [345, 151] on img at bounding box center [341, 149] width 108 height 70
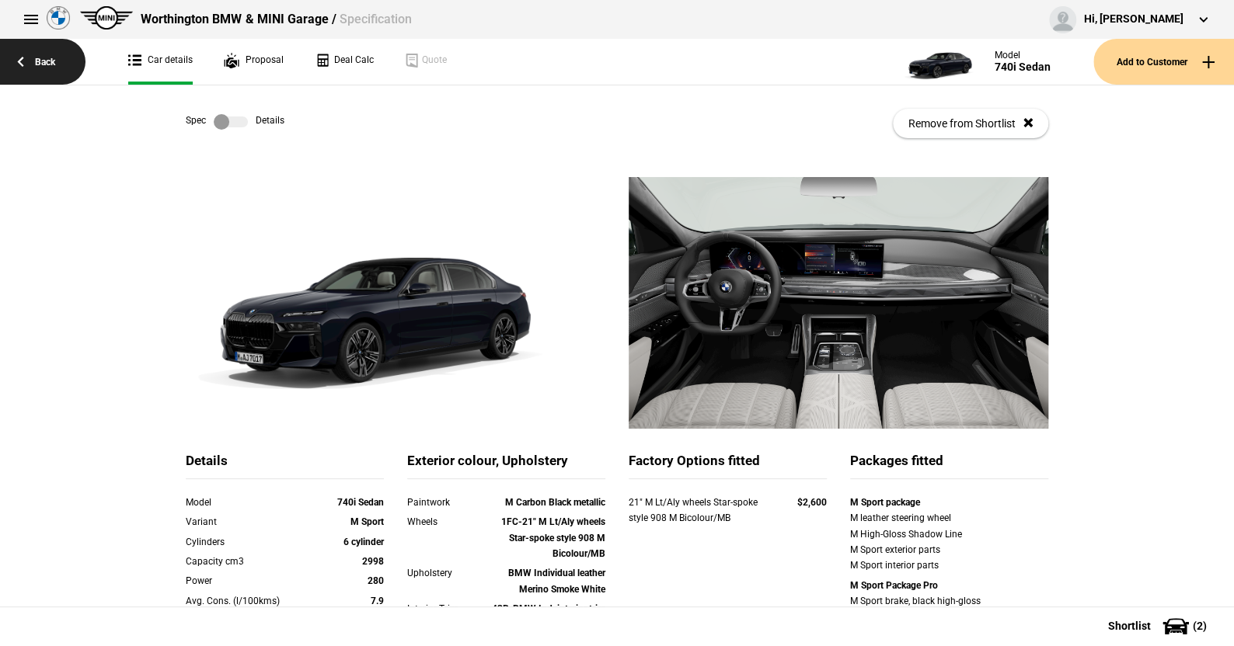
click at [50, 57] on link "Back" at bounding box center [42, 62] width 85 height 46
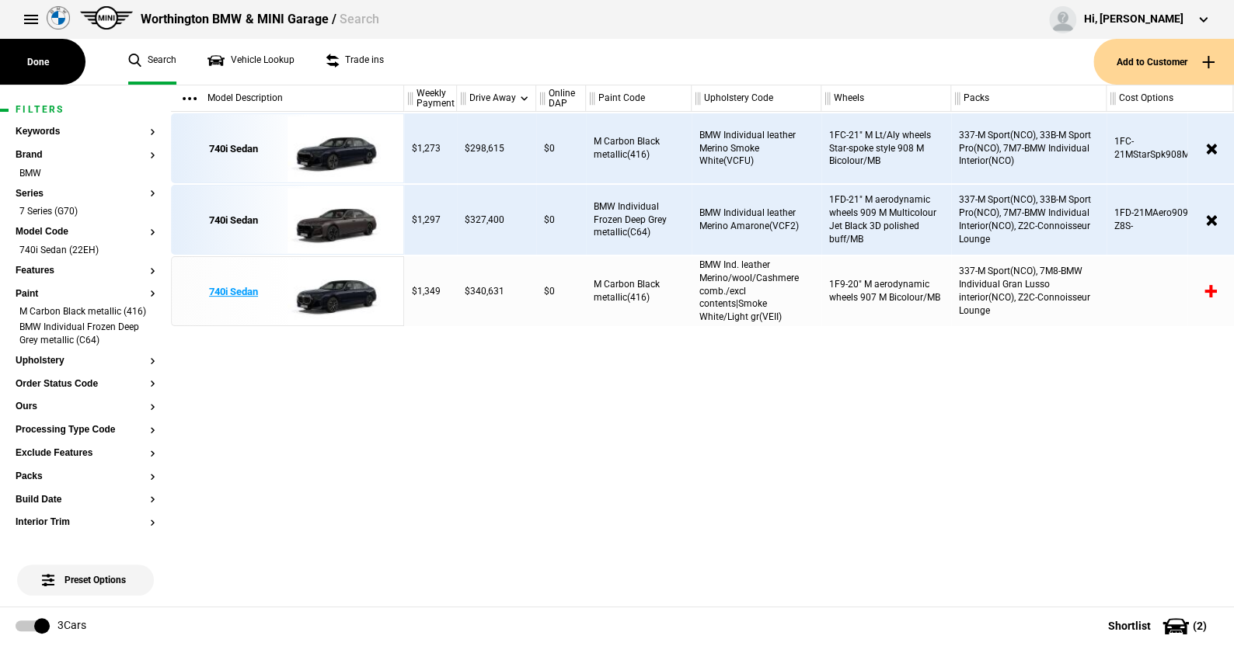
click at [331, 293] on img at bounding box center [341, 292] width 108 height 70
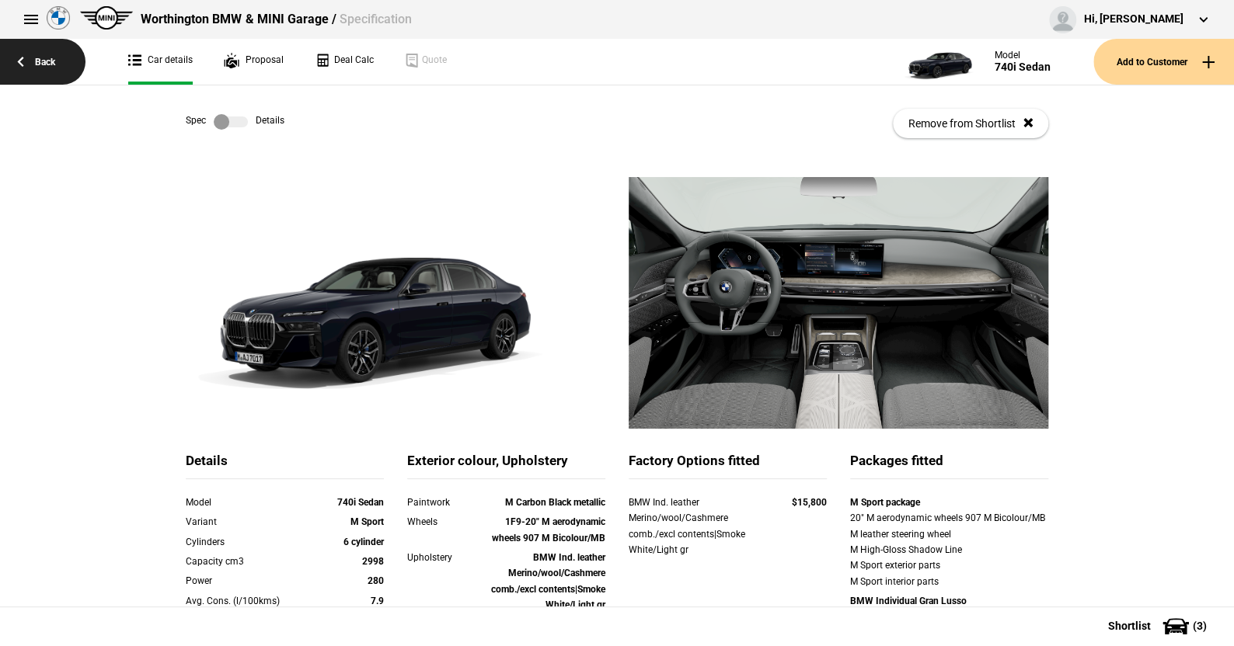
click at [40, 54] on link "Back" at bounding box center [42, 62] width 85 height 46
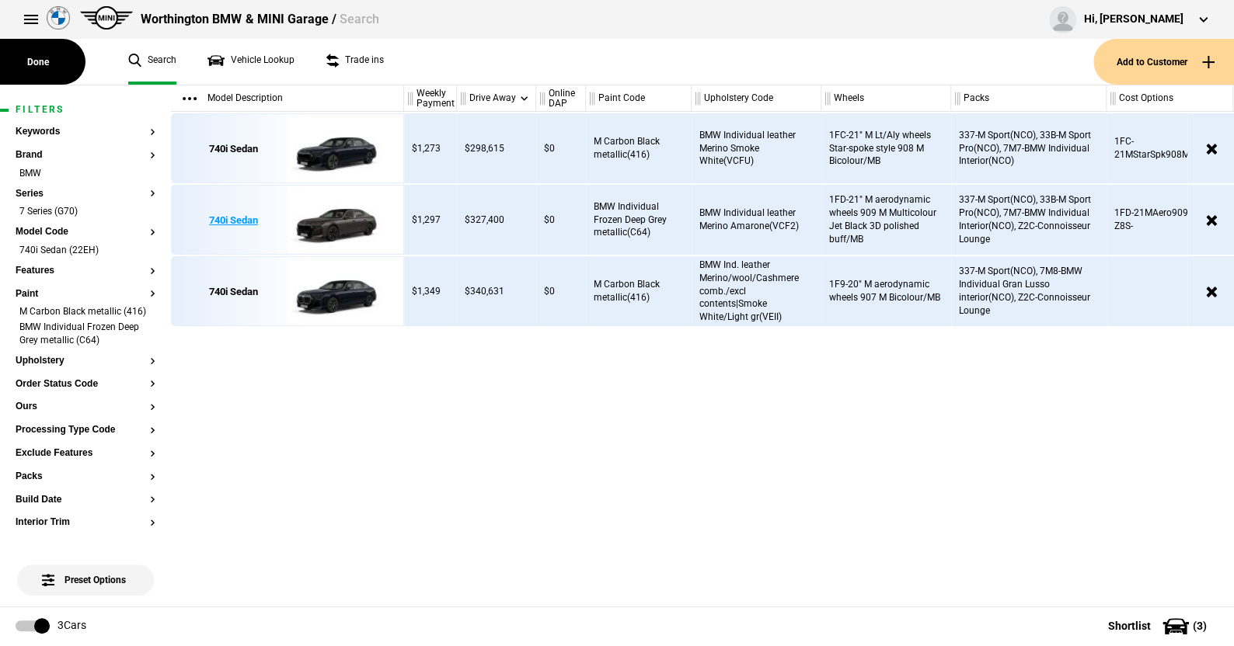
click at [339, 224] on img at bounding box center [341, 221] width 108 height 70
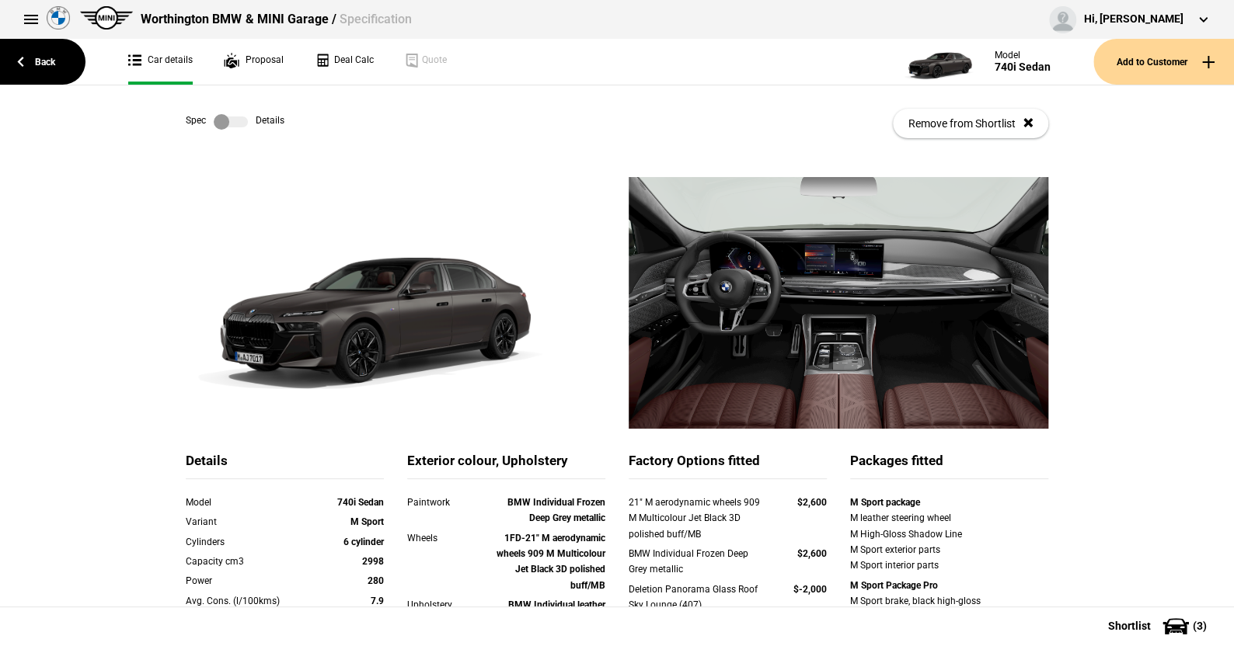
click at [231, 120] on label at bounding box center [231, 122] width 34 height 16
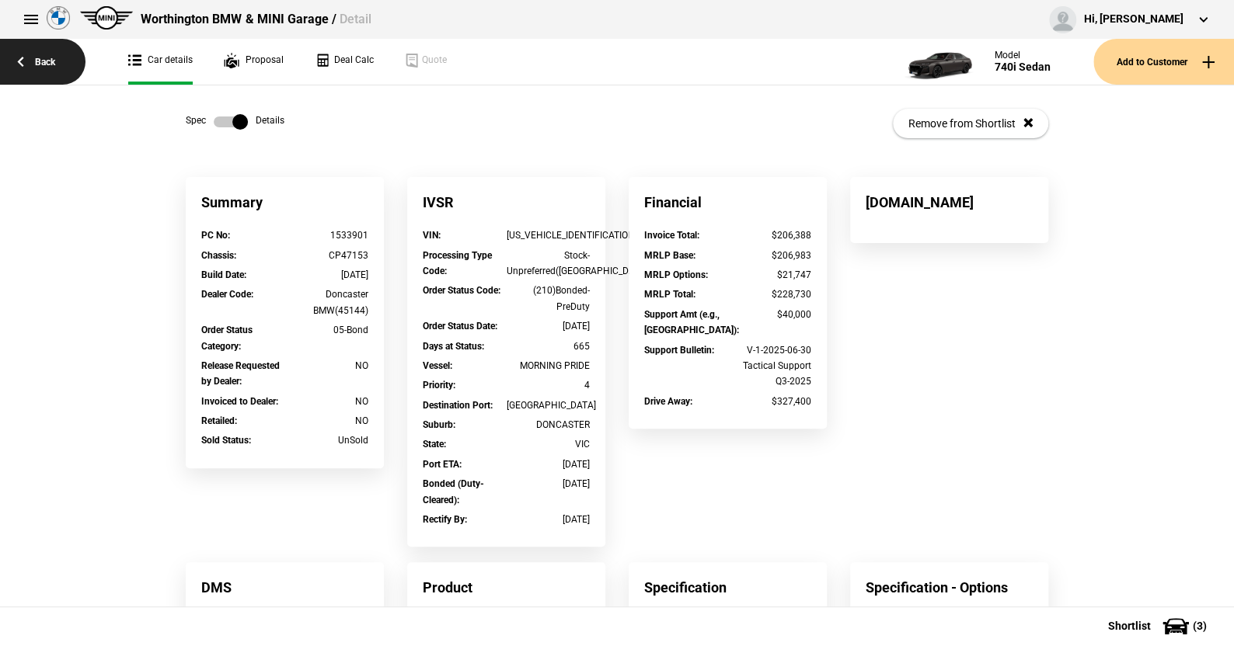
click at [44, 50] on link "Back" at bounding box center [42, 62] width 85 height 46
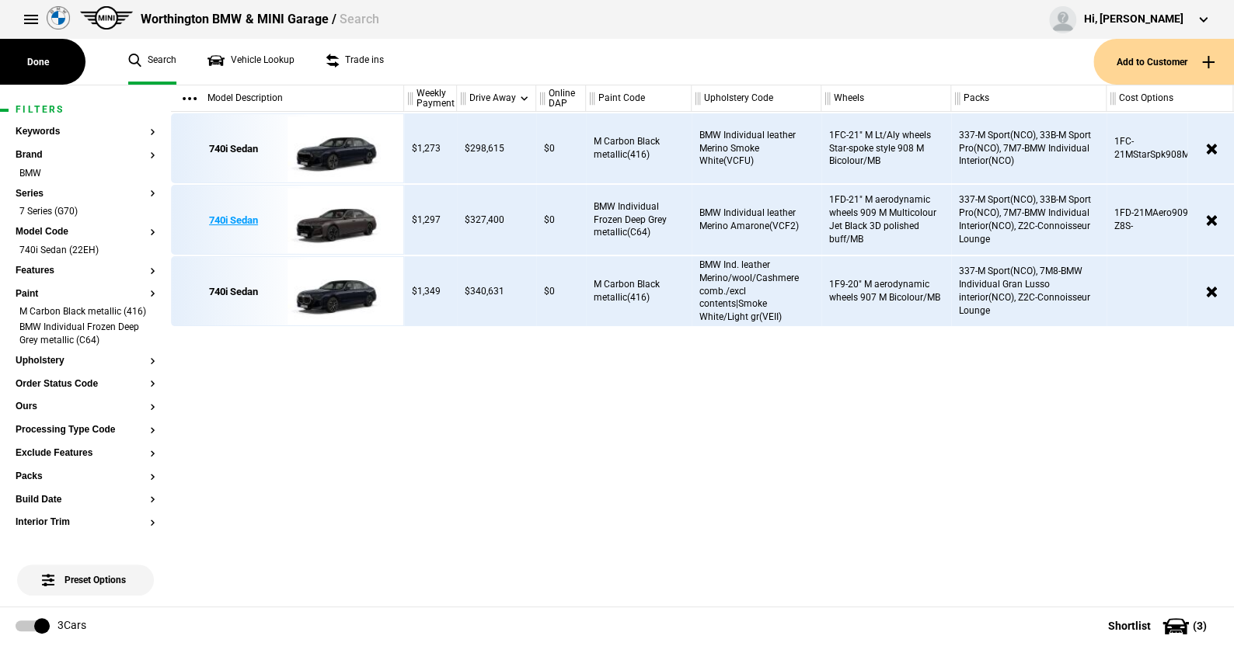
click at [345, 213] on img at bounding box center [341, 221] width 108 height 70
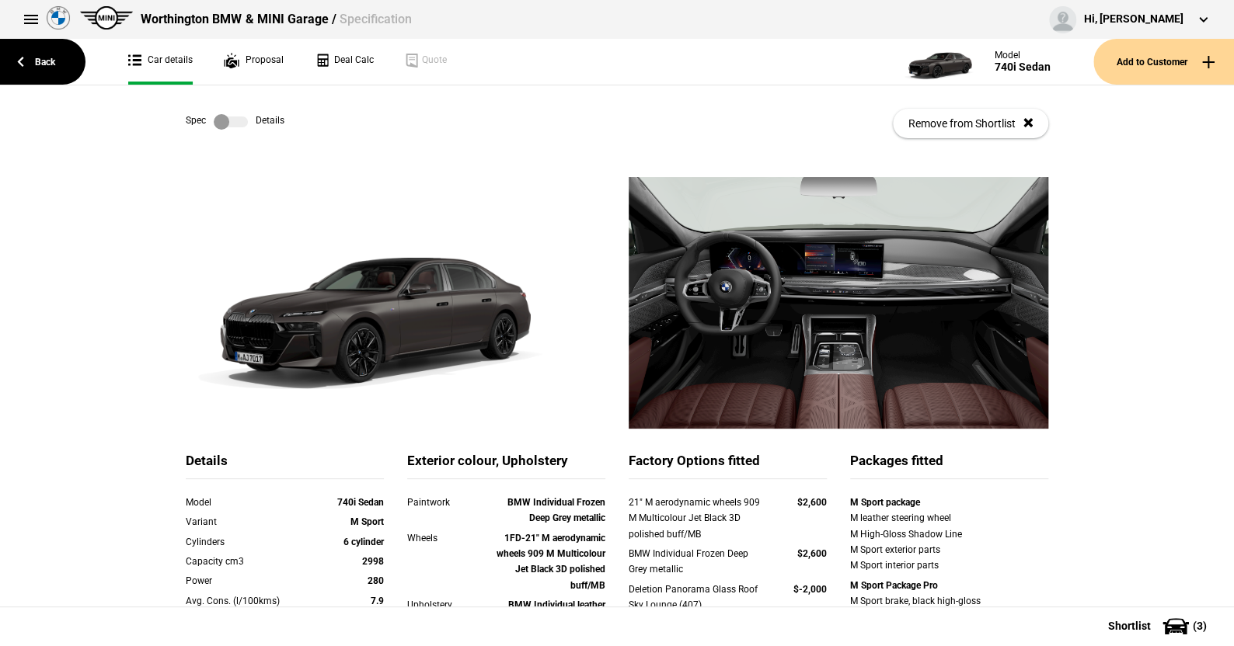
scroll to position [78, 0]
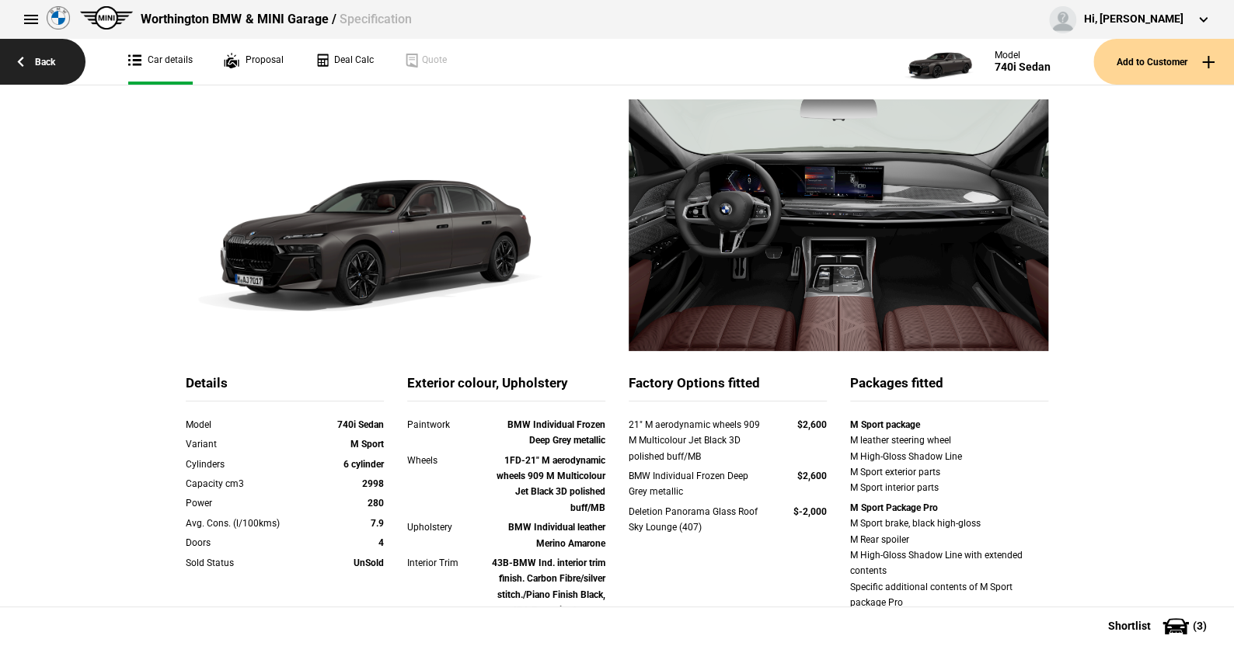
click at [45, 60] on link "Back" at bounding box center [42, 62] width 85 height 46
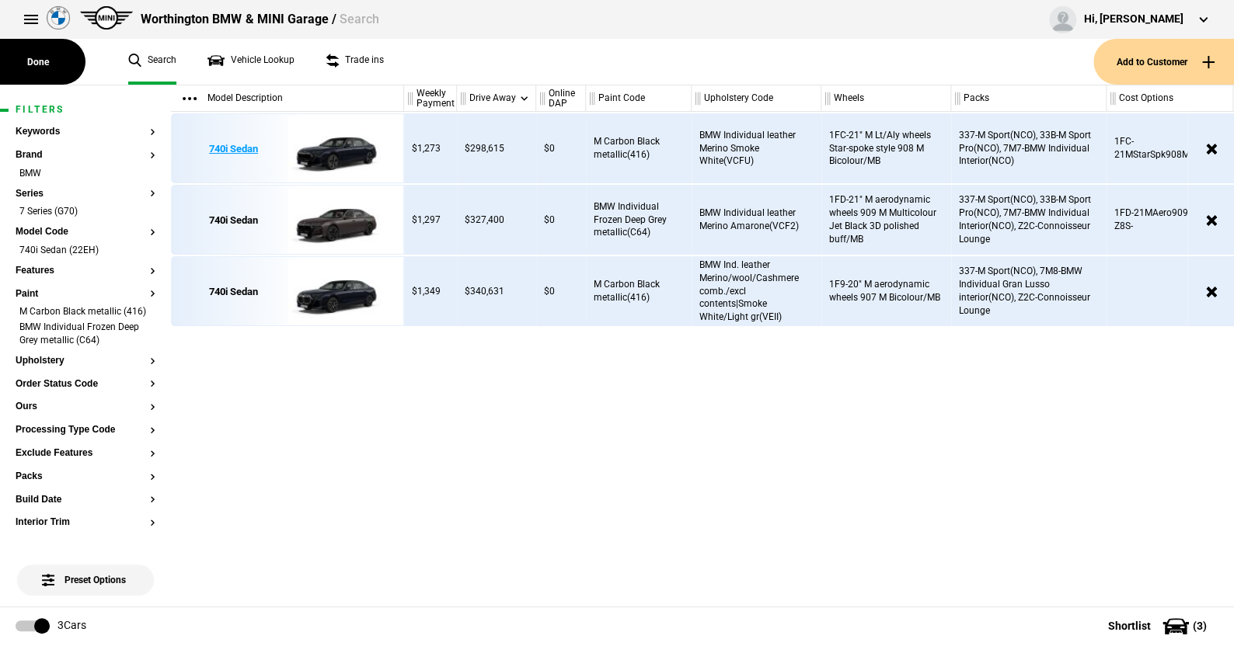
click at [345, 141] on img at bounding box center [341, 149] width 108 height 70
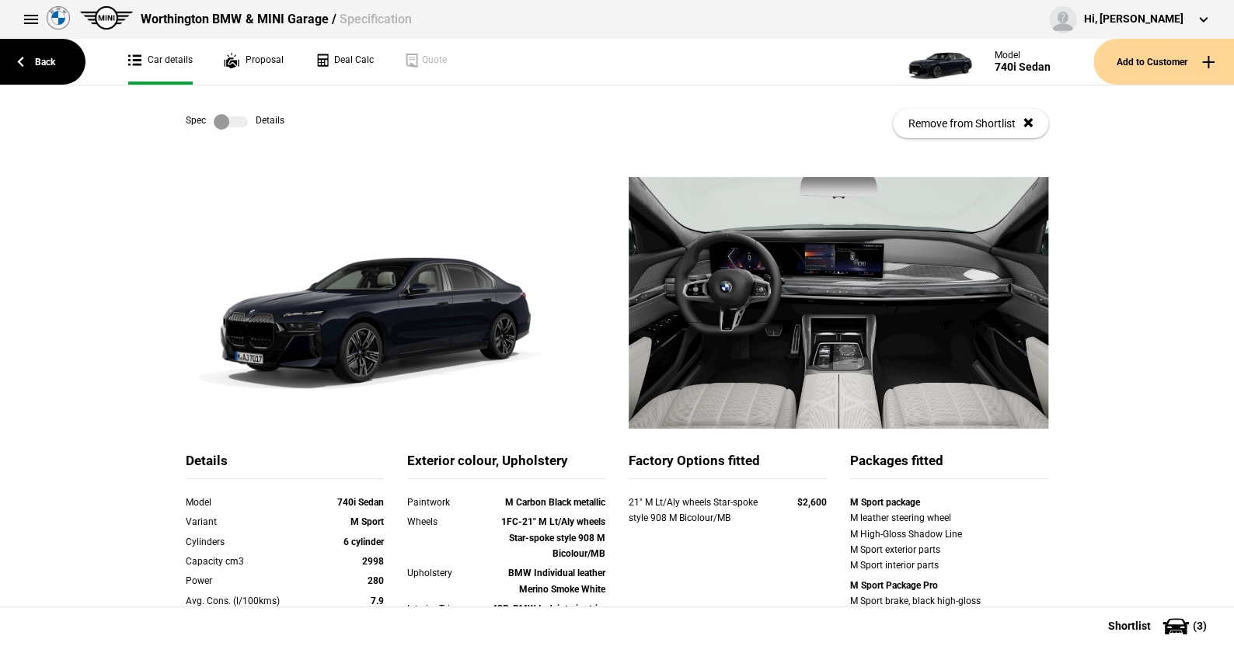
click at [238, 117] on label at bounding box center [231, 122] width 34 height 16
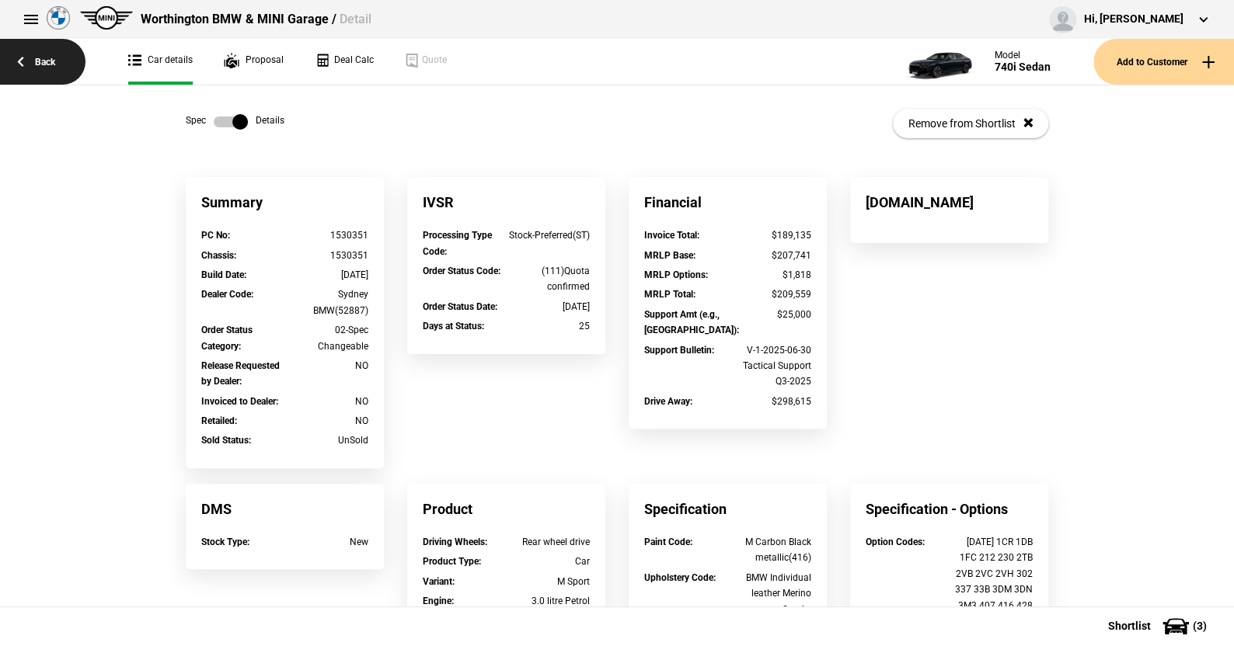
click at [47, 63] on link "Back" at bounding box center [42, 62] width 85 height 46
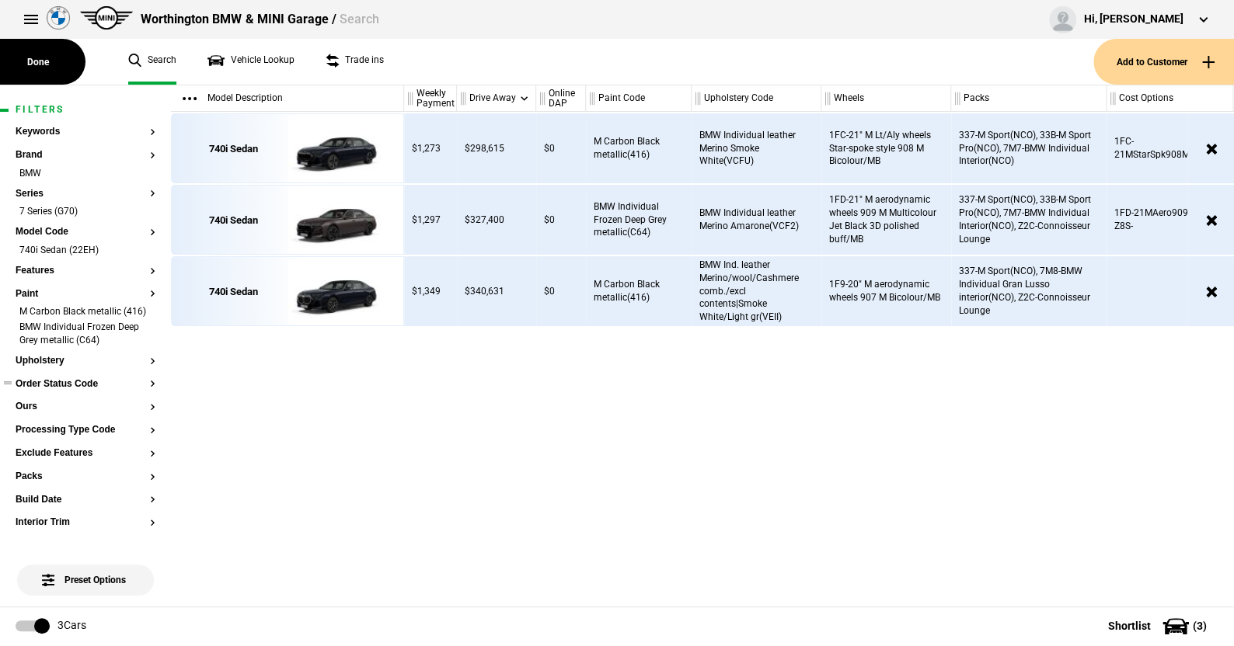
click at [68, 390] on button "Order Status Code" at bounding box center [86, 384] width 140 height 11
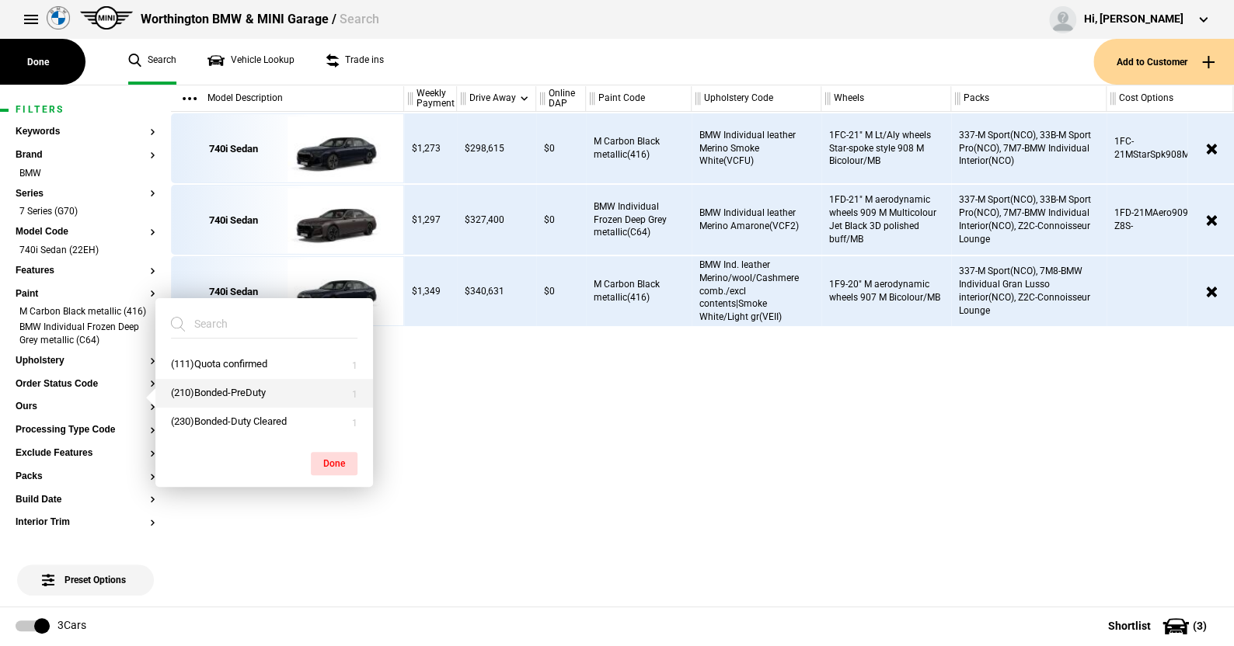
click at [236, 384] on button "(210)Bonded-PreDuty" at bounding box center [264, 393] width 218 height 29
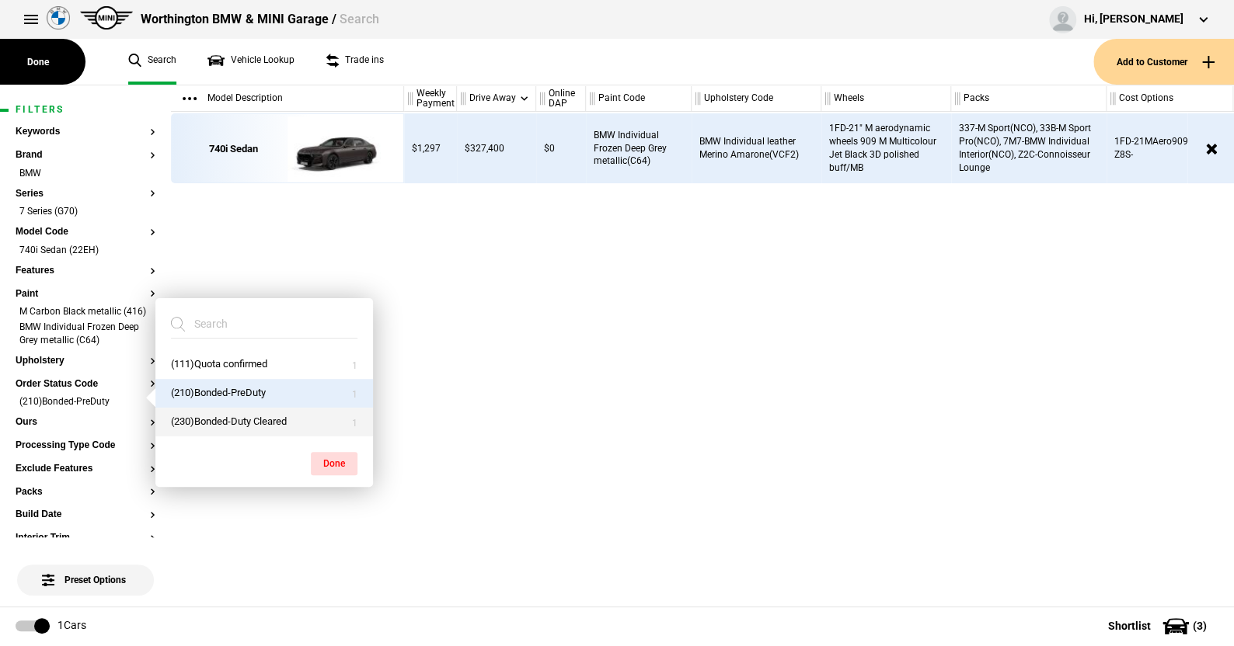
click at [229, 419] on button "(230)Bonded-Duty Cleared" at bounding box center [264, 422] width 218 height 29
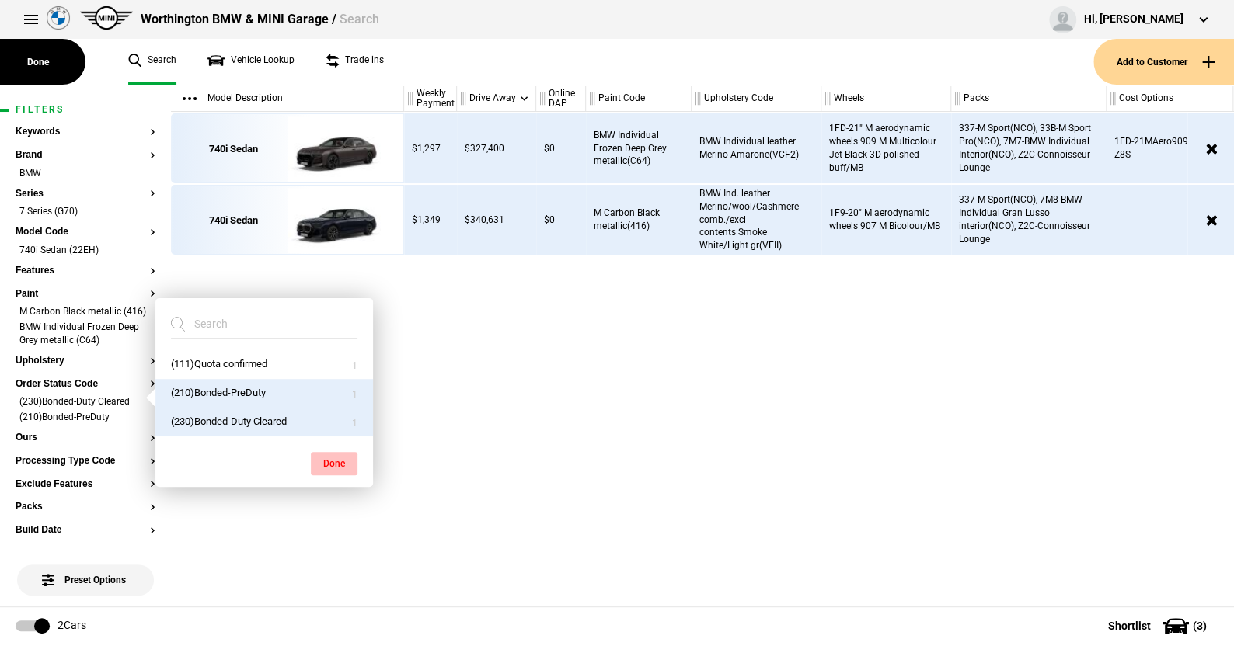
click at [335, 454] on button "Done" at bounding box center [334, 463] width 47 height 23
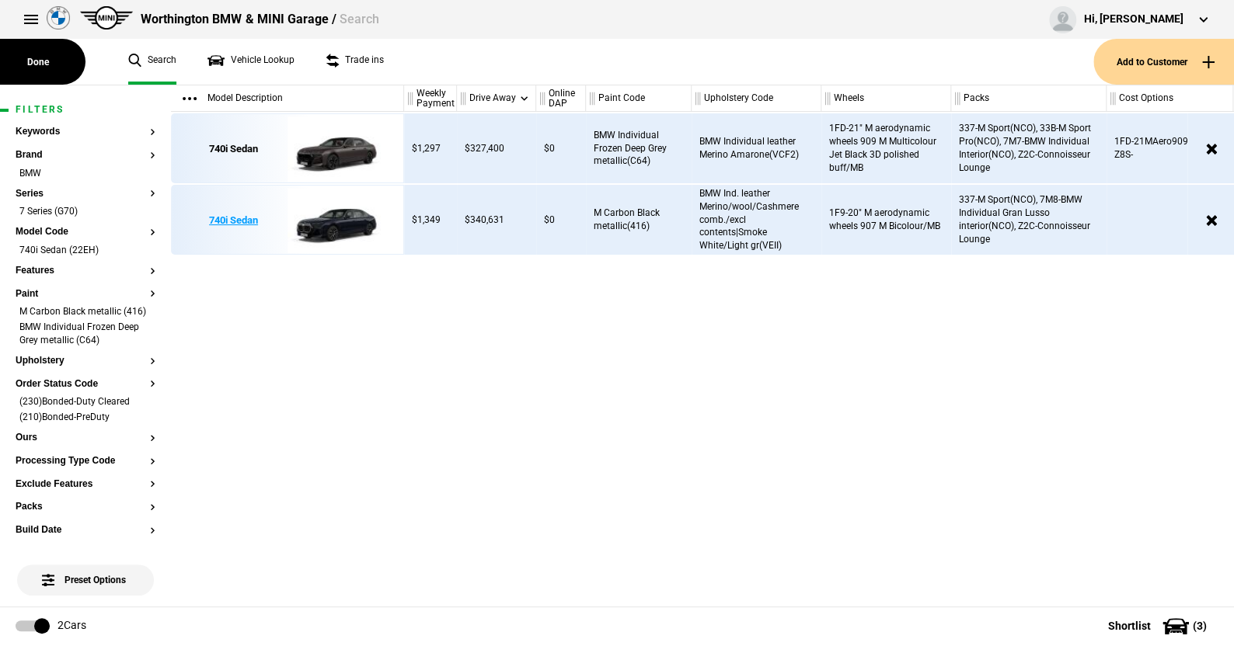
click at [332, 220] on img at bounding box center [341, 221] width 108 height 70
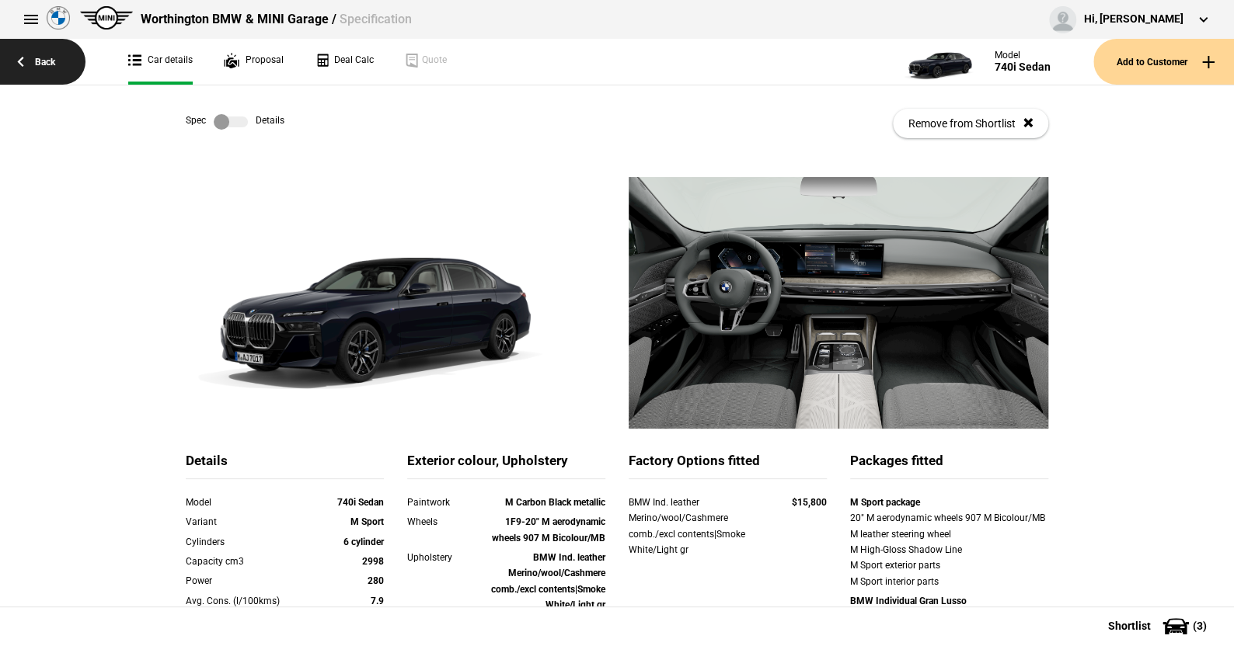
click at [47, 57] on link "Back" at bounding box center [42, 62] width 85 height 46
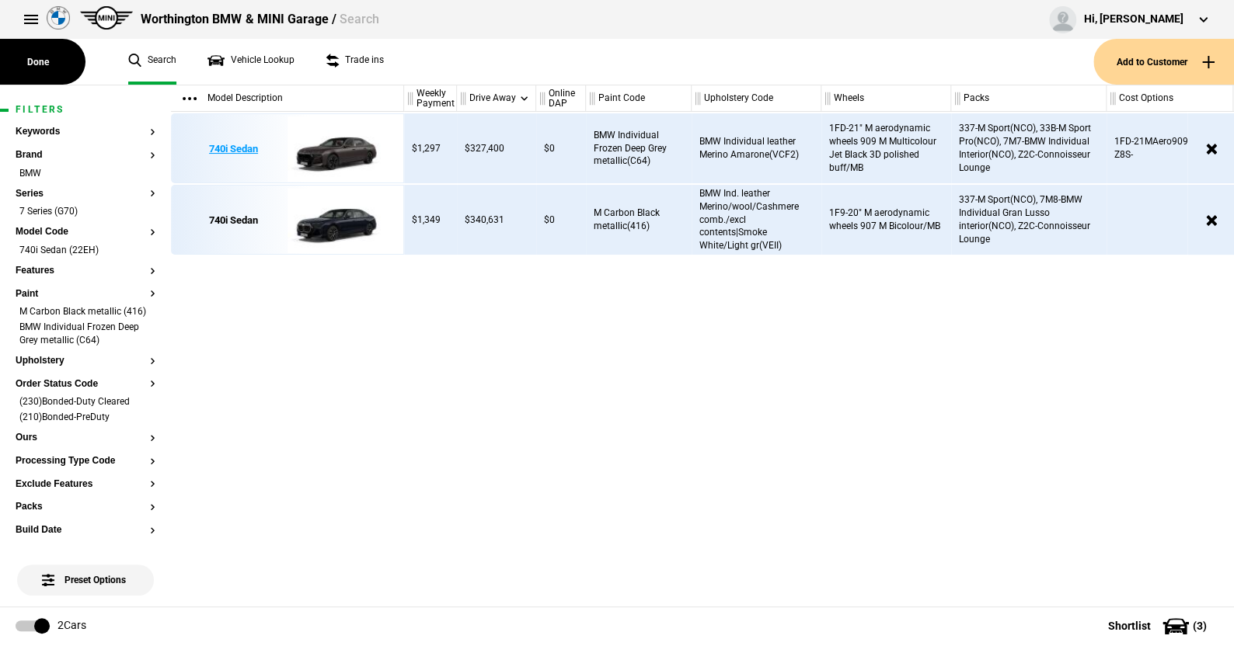
click at [336, 144] on img at bounding box center [341, 149] width 108 height 70
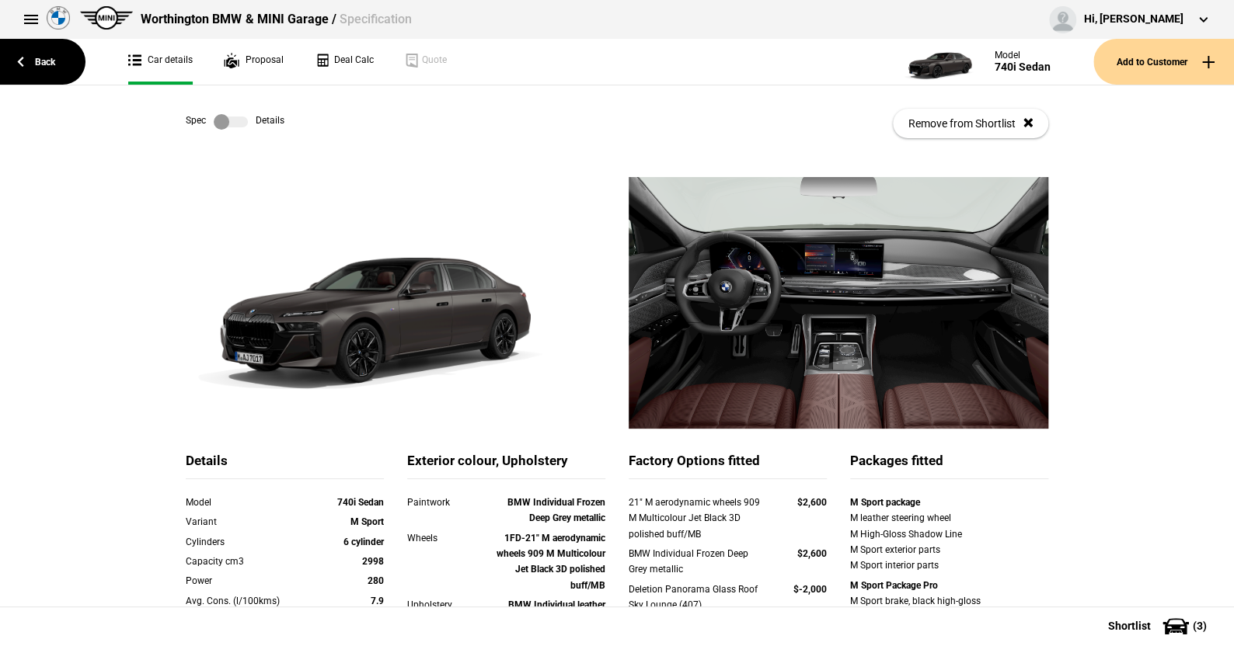
click at [238, 122] on label at bounding box center [231, 122] width 34 height 16
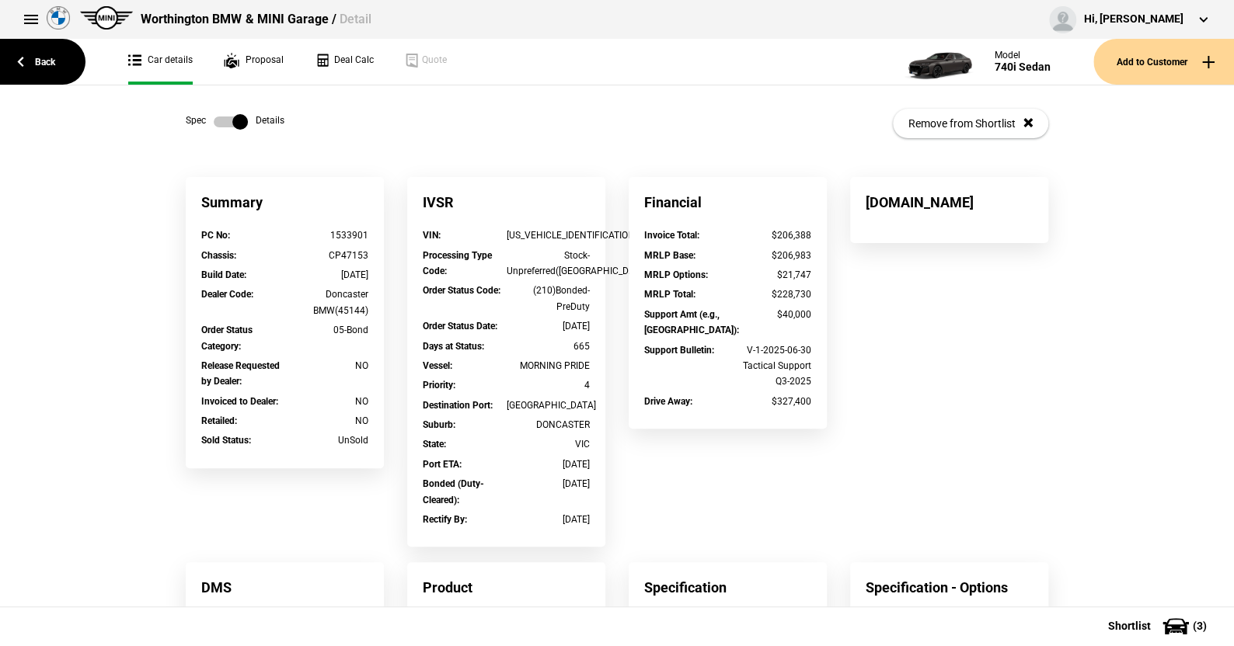
click at [214, 119] on label at bounding box center [231, 122] width 34 height 16
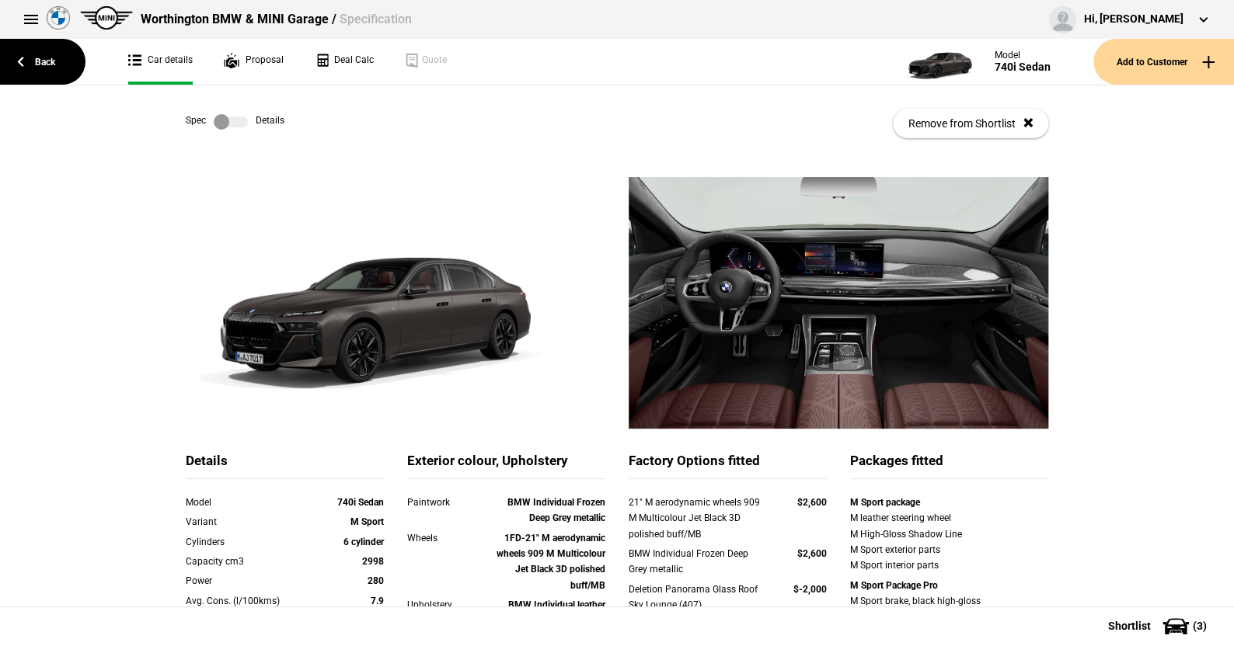
click at [233, 117] on label at bounding box center [231, 122] width 34 height 16
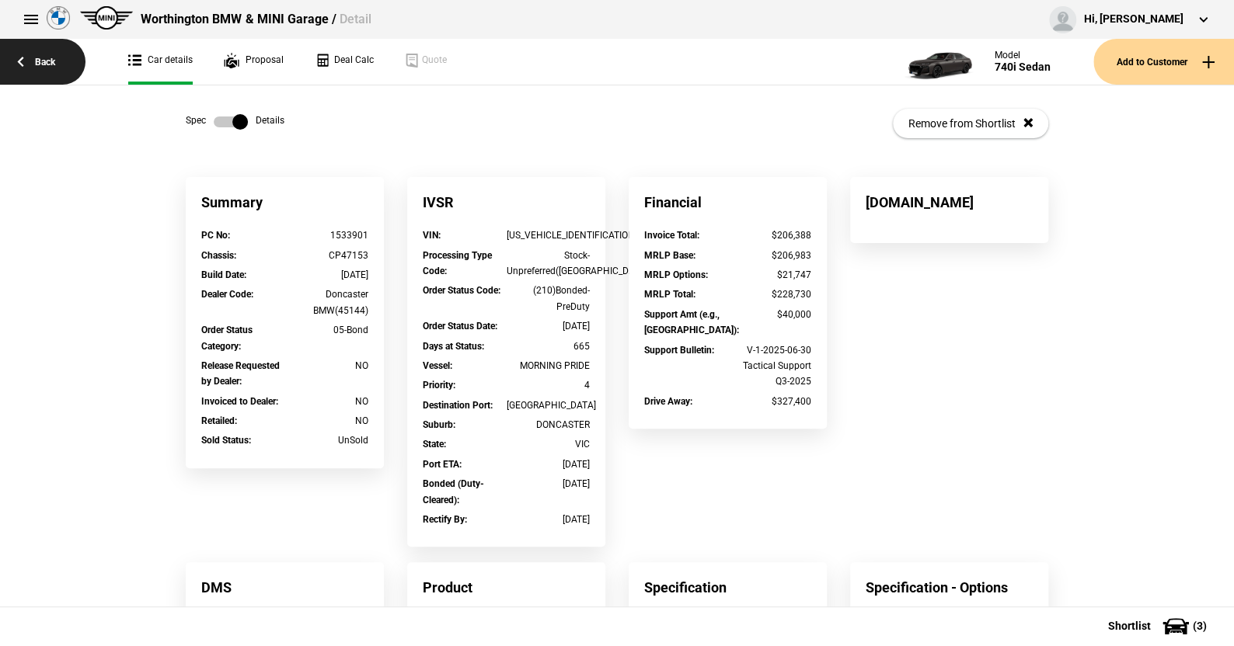
click at [47, 59] on link "Back" at bounding box center [42, 62] width 85 height 46
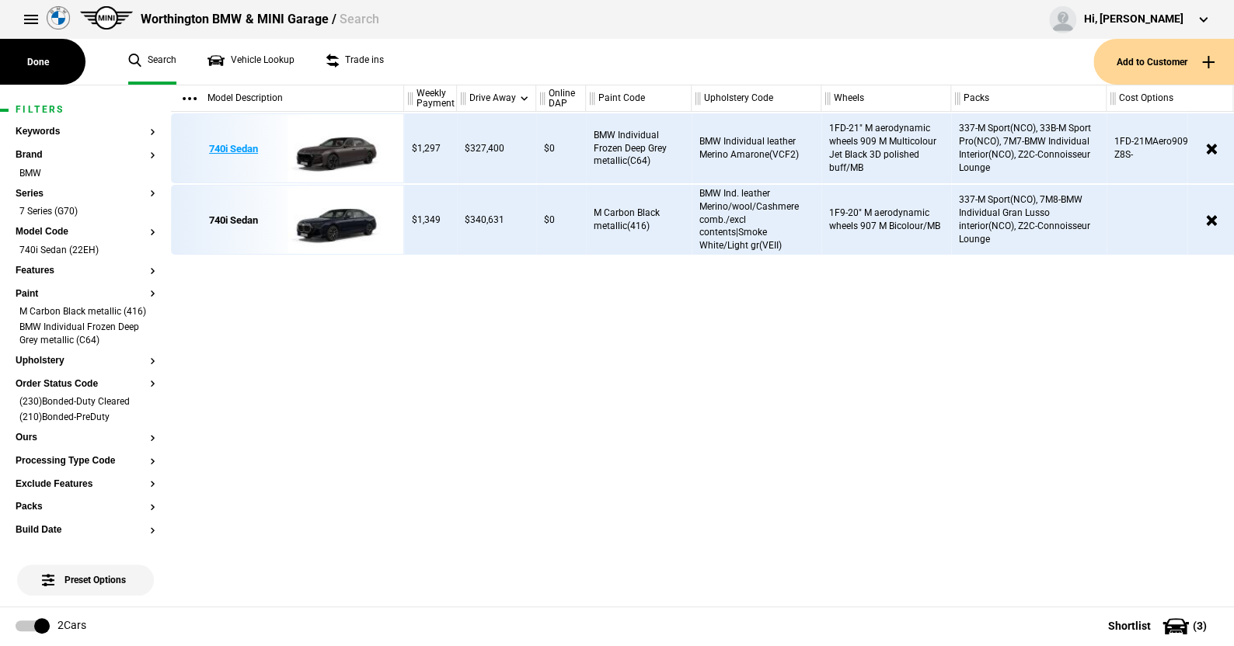
click at [341, 138] on img at bounding box center [341, 149] width 108 height 70
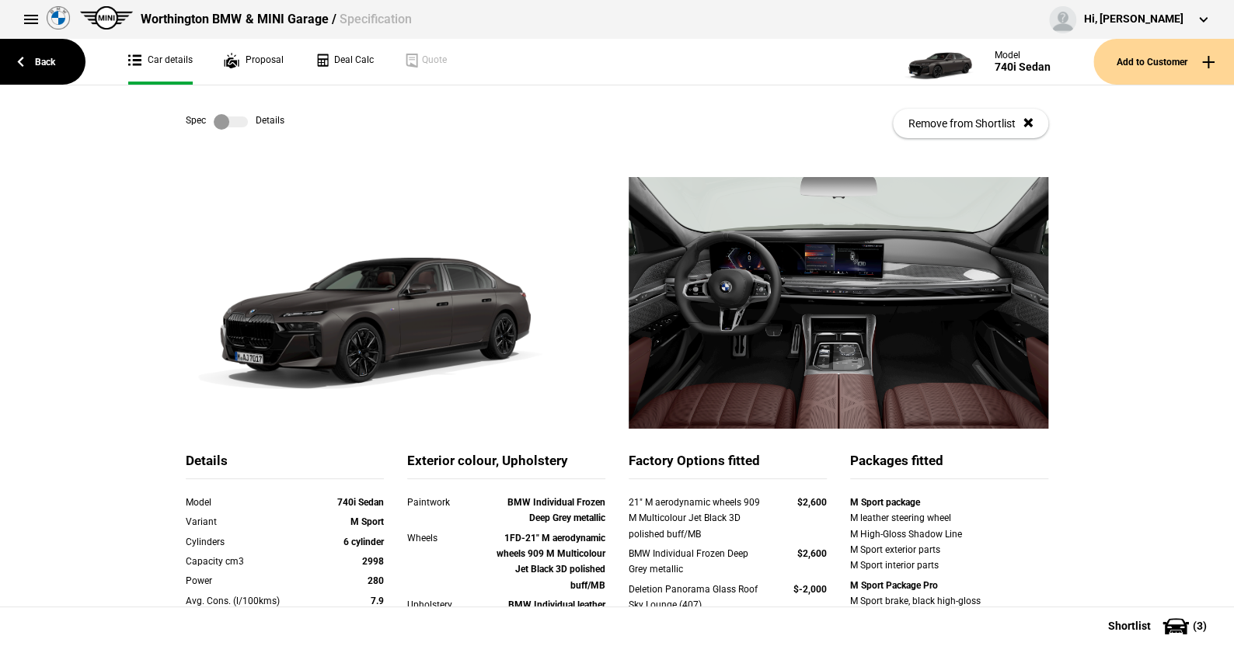
click at [235, 129] on label at bounding box center [231, 122] width 34 height 16
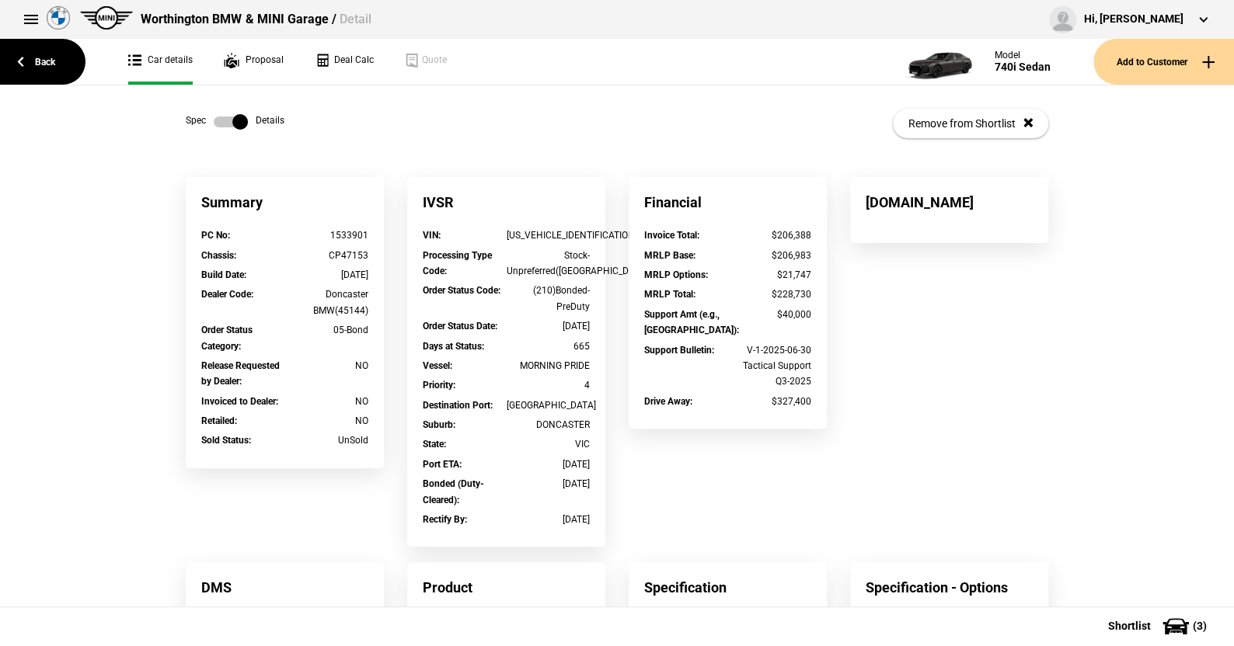
click at [214, 120] on label at bounding box center [231, 122] width 34 height 16
